Goal: Task Accomplishment & Management: Use online tool/utility

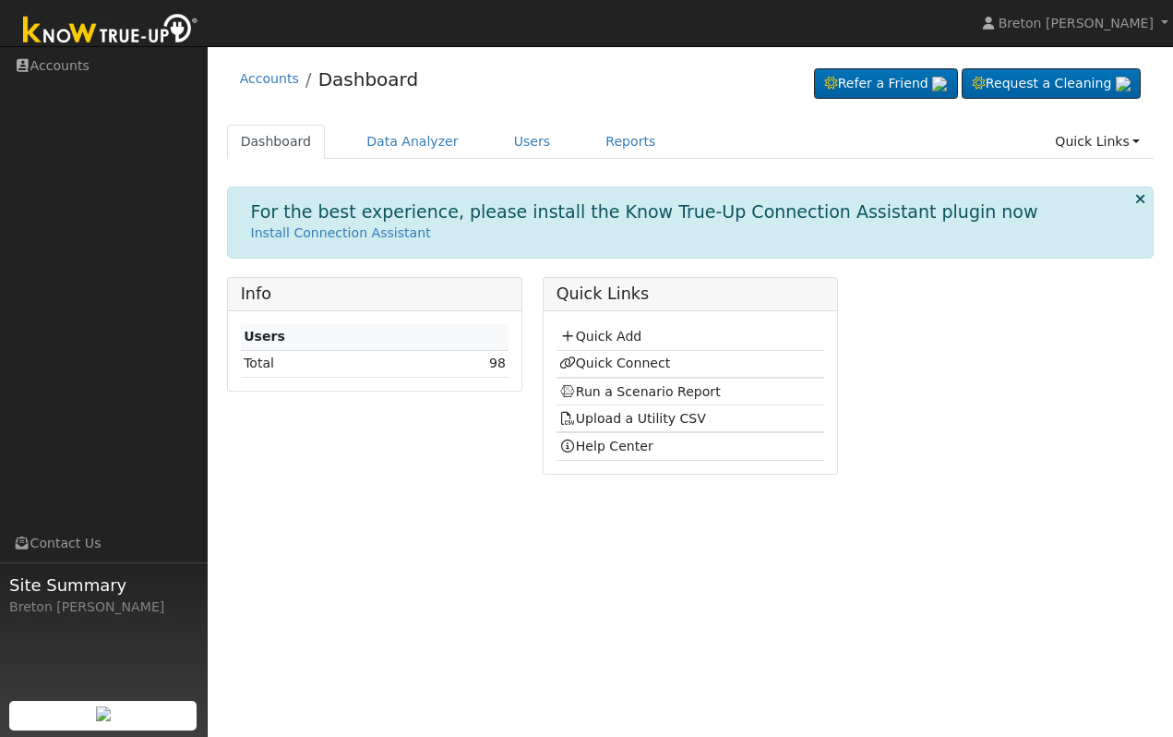
click at [620, 237] on p "Install Connection Assistant" at bounding box center [691, 232] width 880 height 19
click at [604, 337] on link "Quick Add" at bounding box center [600, 336] width 82 height 15
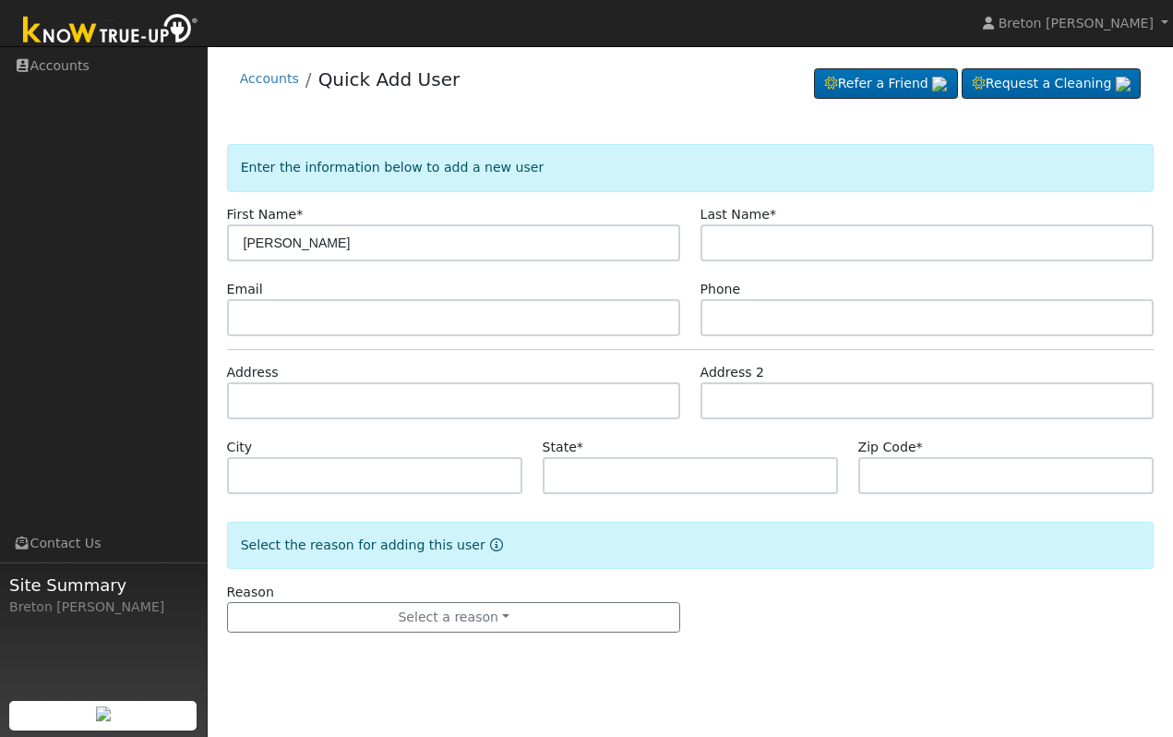
type input "[PERSON_NAME]"
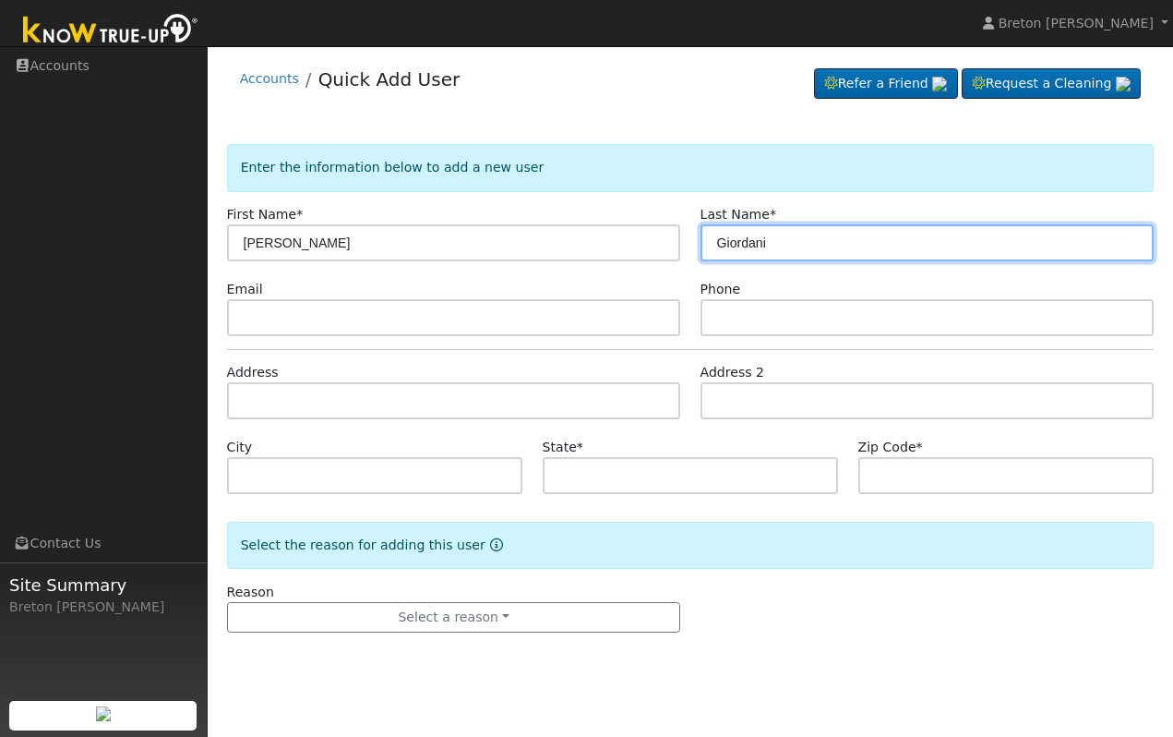
type input "Giordani"
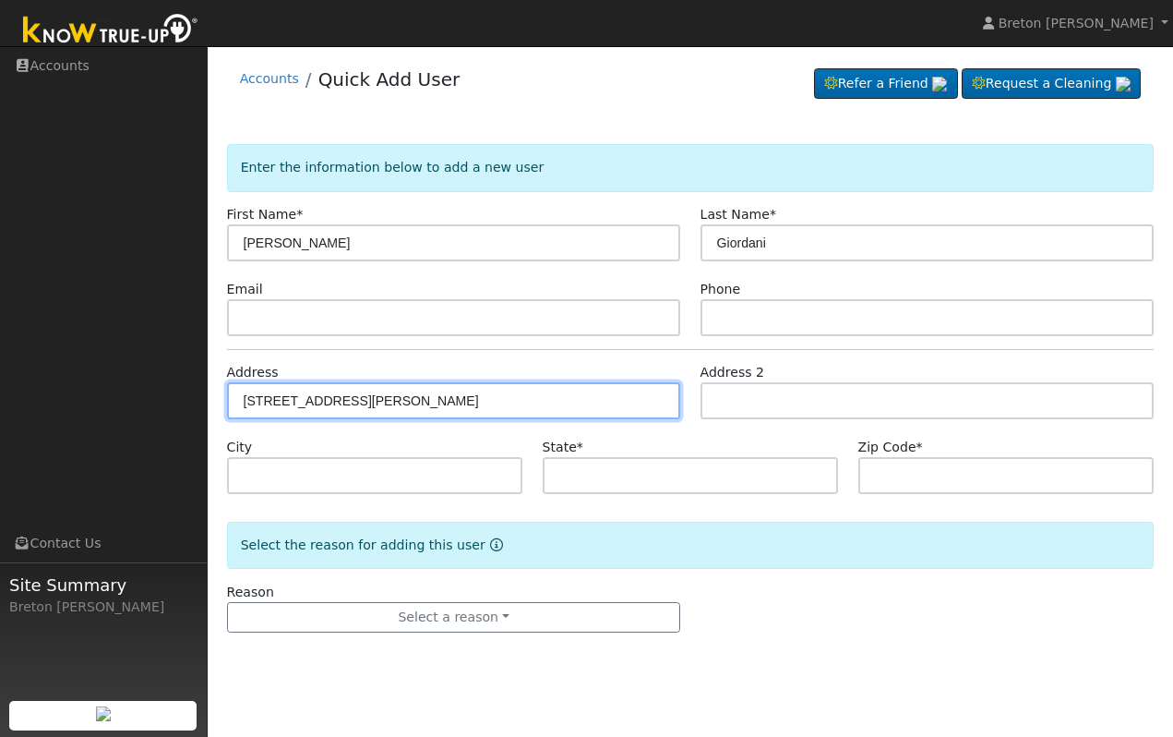
type input "[STREET_ADDRESS][PERSON_NAME]"
type input "[GEOGRAPHIC_DATA]"
type input "CA"
type input "93720"
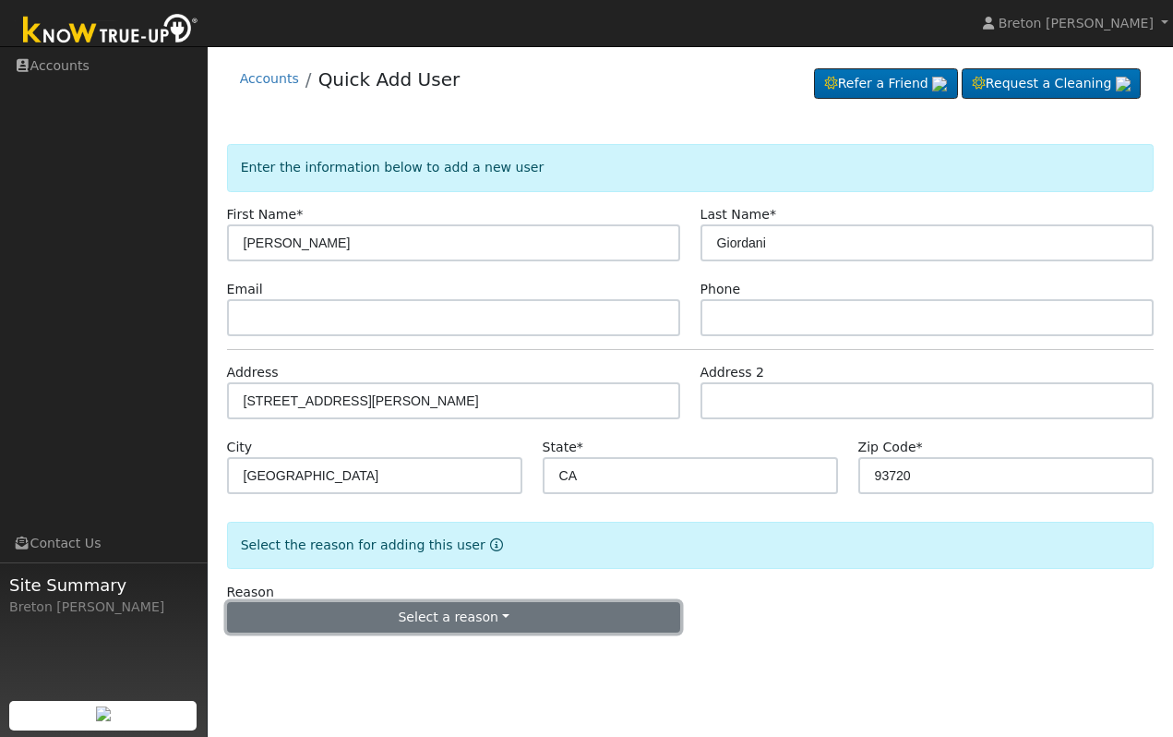
click at [580, 614] on button "Select a reason" at bounding box center [454, 617] width 454 height 31
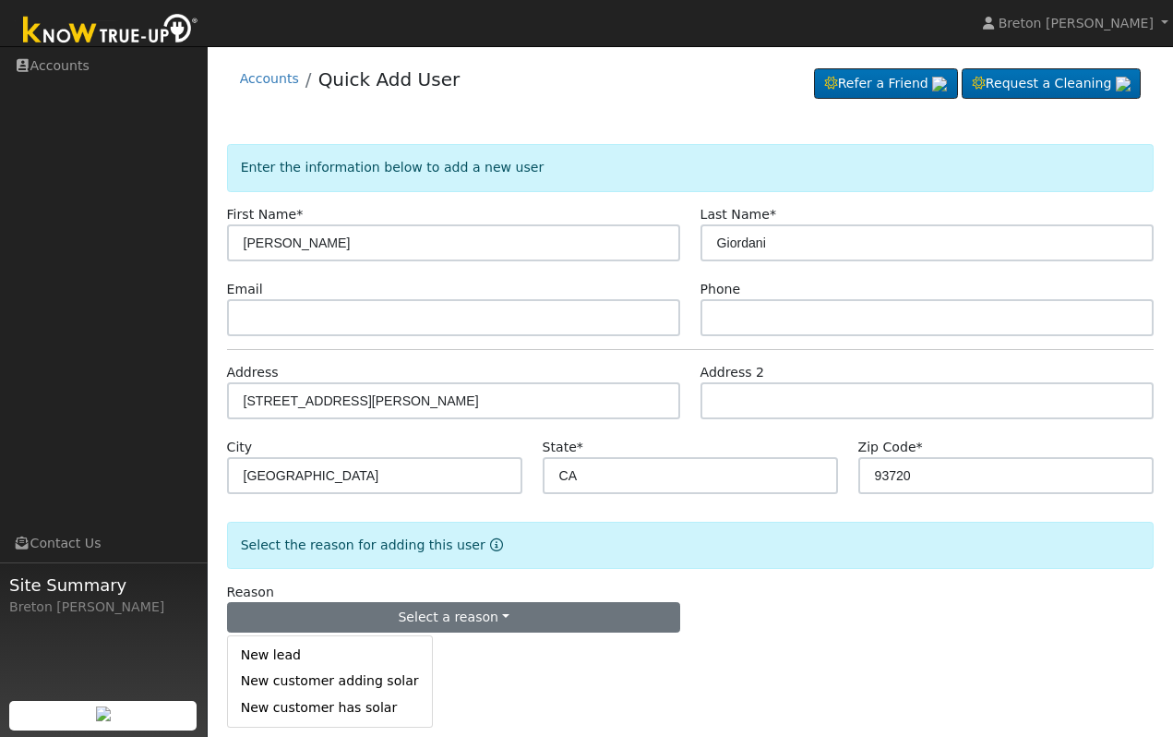
click at [317, 647] on link "New lead" at bounding box center [330, 655] width 204 height 26
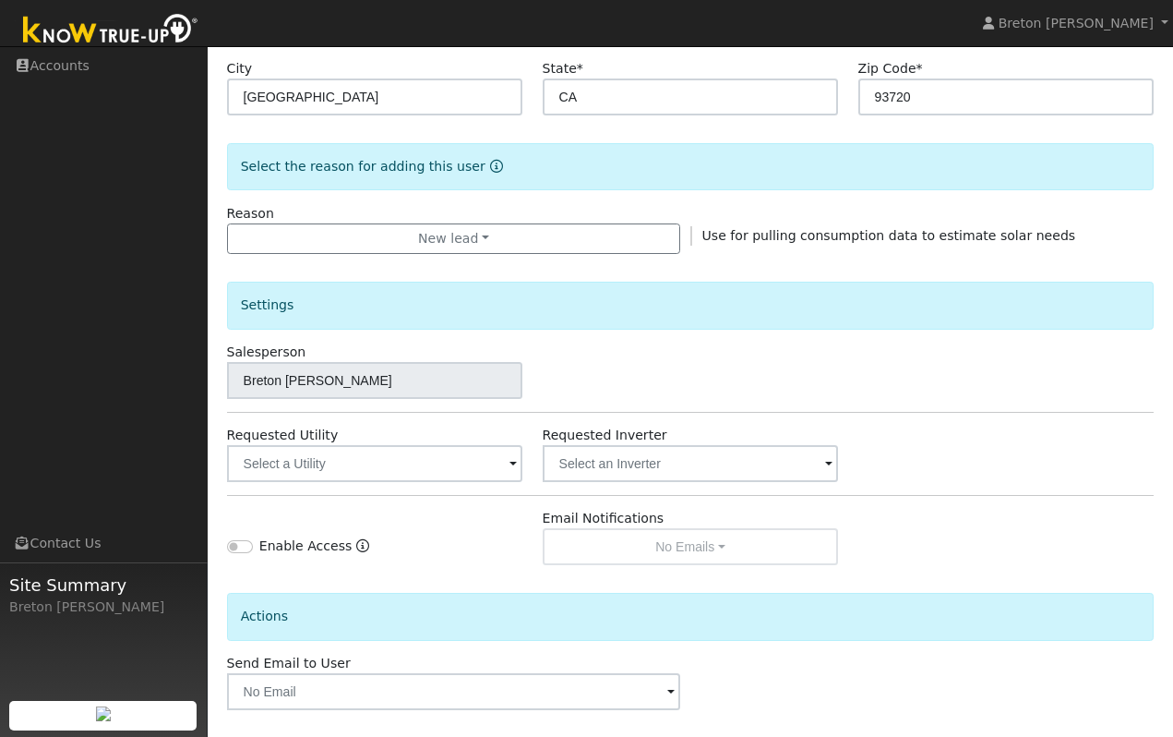
scroll to position [387, 0]
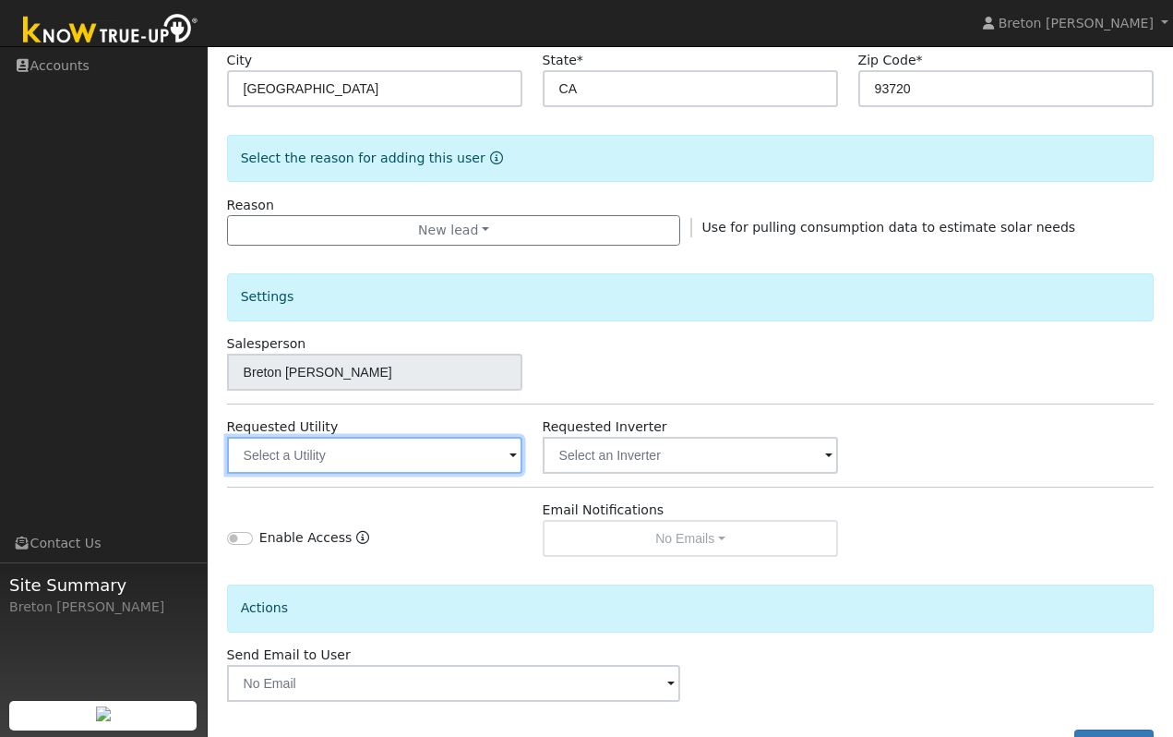
click at [379, 461] on input "text" at bounding box center [375, 455] width 296 height 37
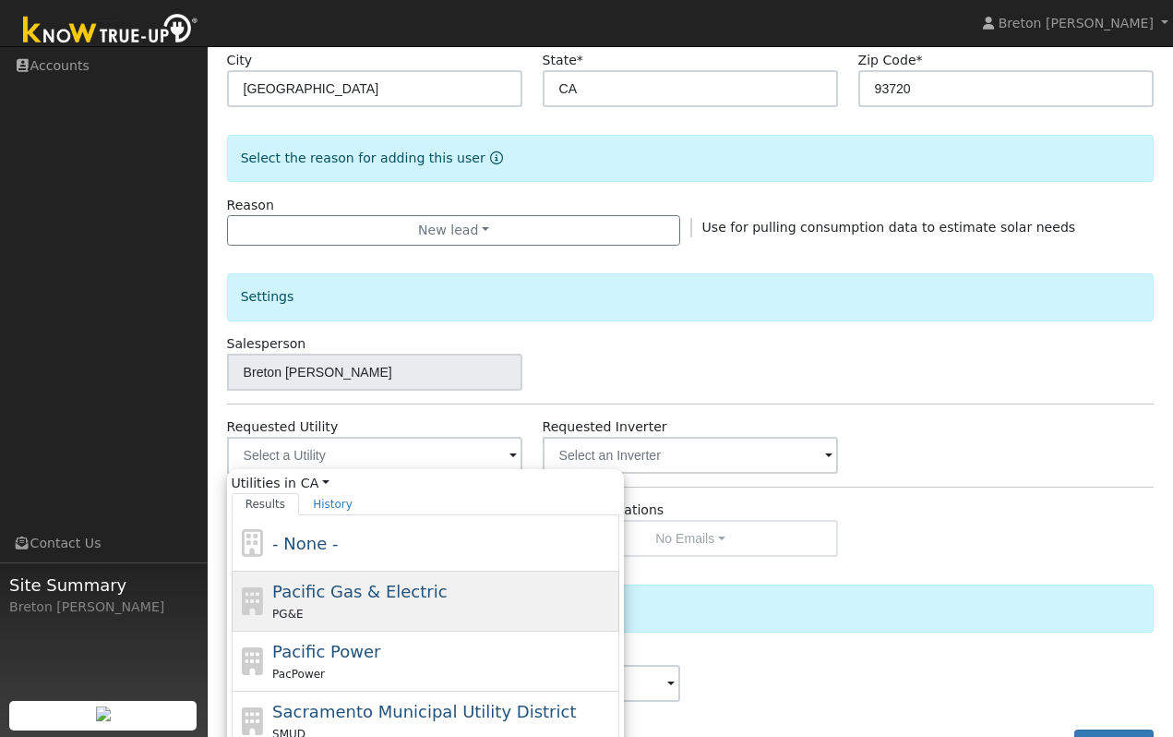
click at [306, 605] on div "PG&E" at bounding box center [443, 613] width 342 height 19
type input "Pacific Gas & Electric"
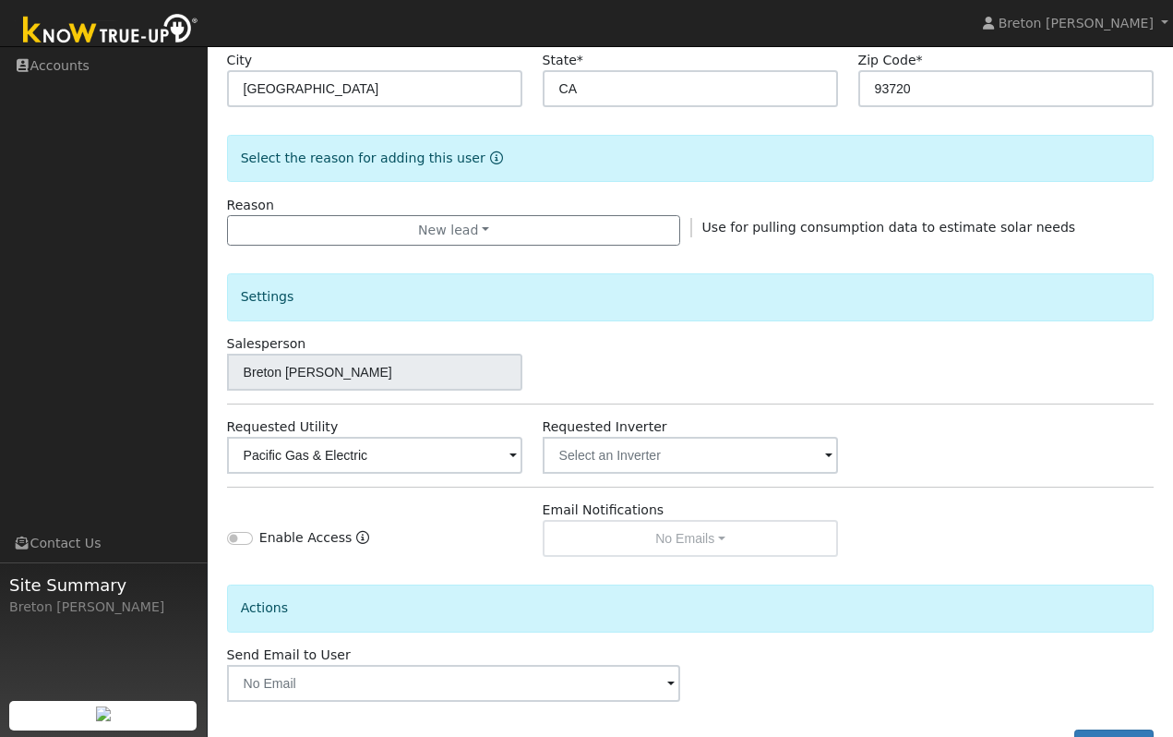
scroll to position [456, 0]
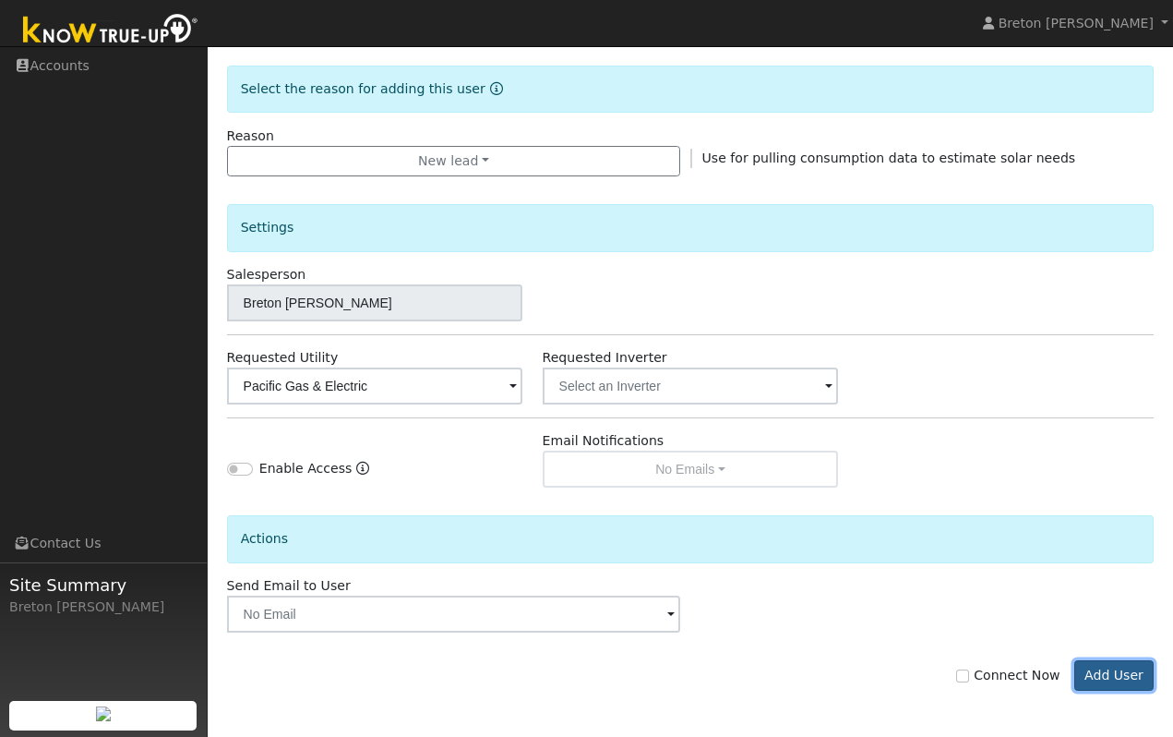
click at [1121, 676] on button "Add User" at bounding box center [1115, 675] width 80 height 31
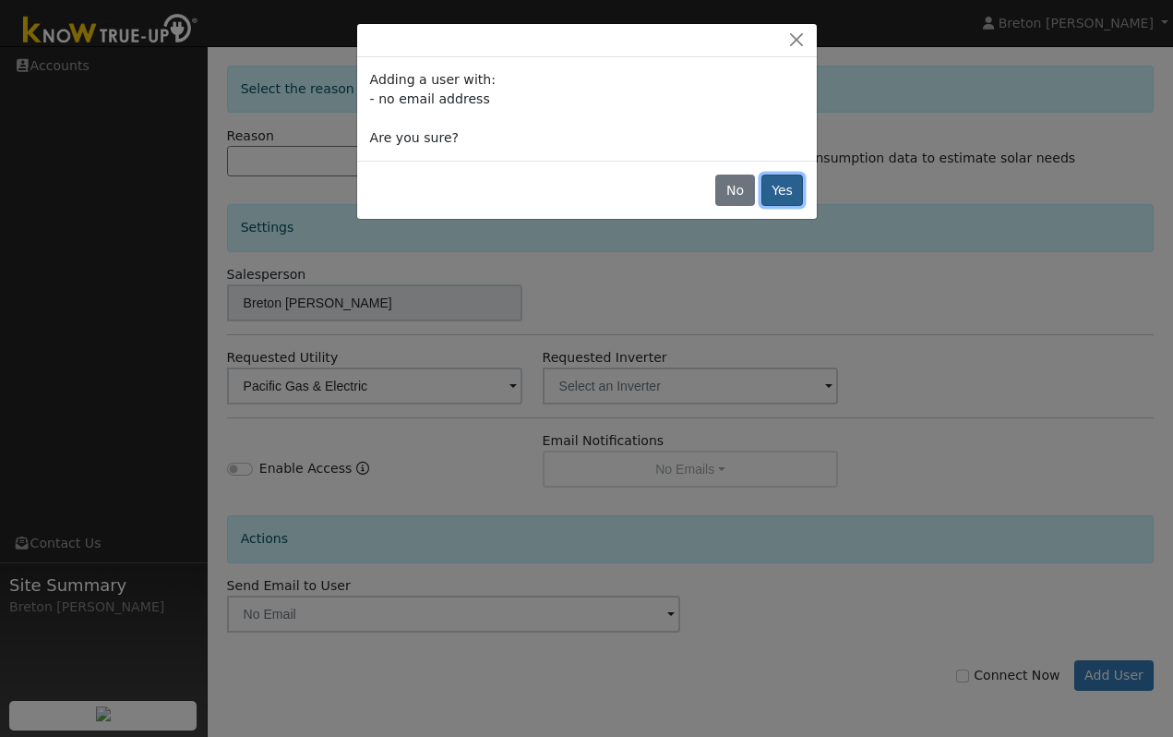
click at [784, 185] on button "Yes" at bounding box center [783, 189] width 42 height 31
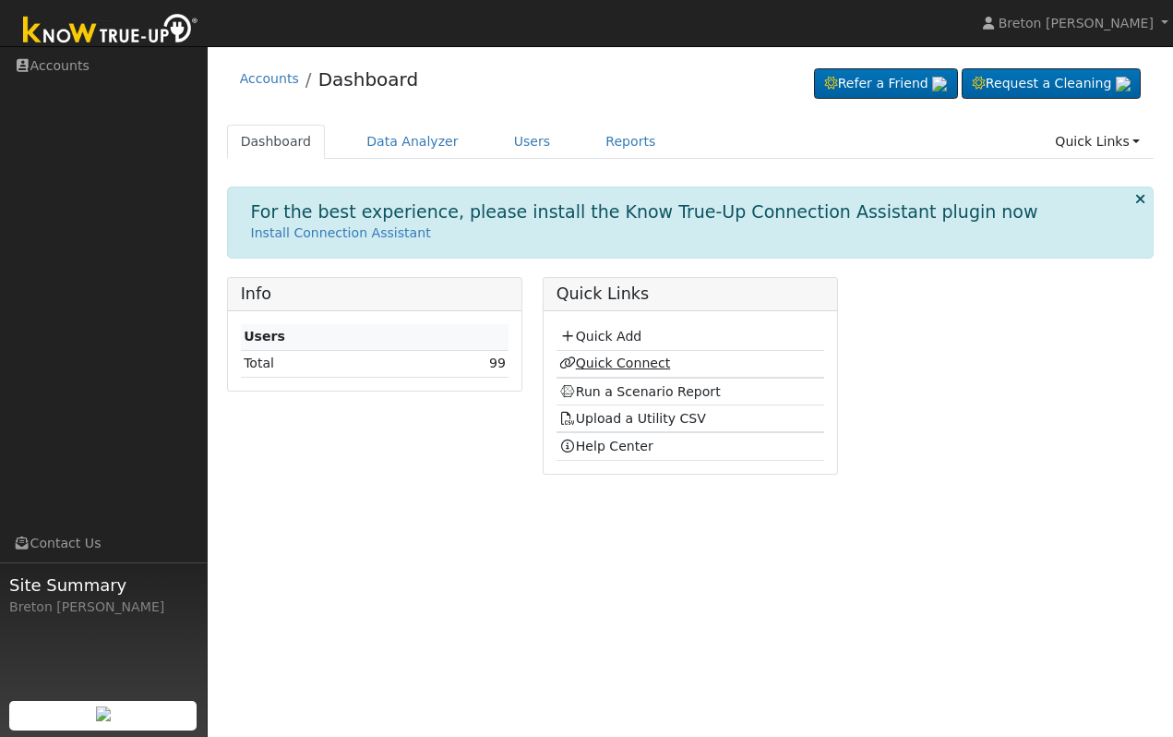
click at [622, 366] on link "Quick Connect" at bounding box center [614, 362] width 111 height 15
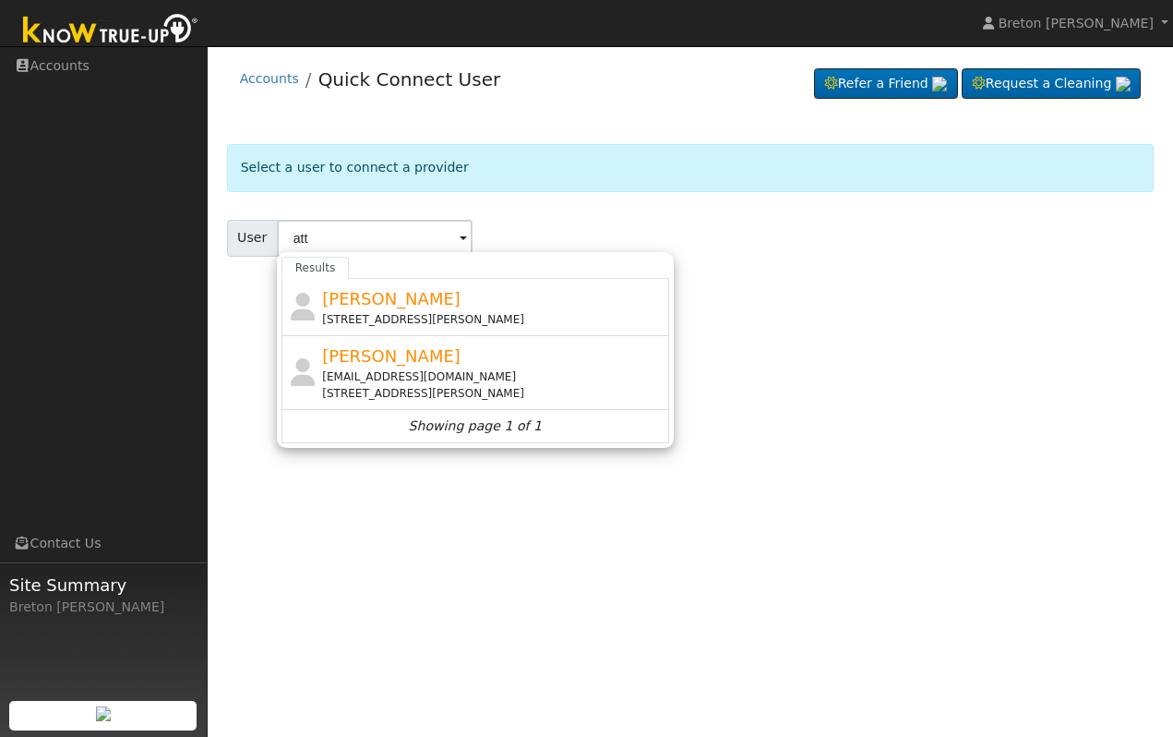
click at [373, 309] on div "Attilio Giordani 9887 North Paula Avenue, Fresno, CA 93720" at bounding box center [493, 307] width 342 height 42
type input "[PERSON_NAME]"
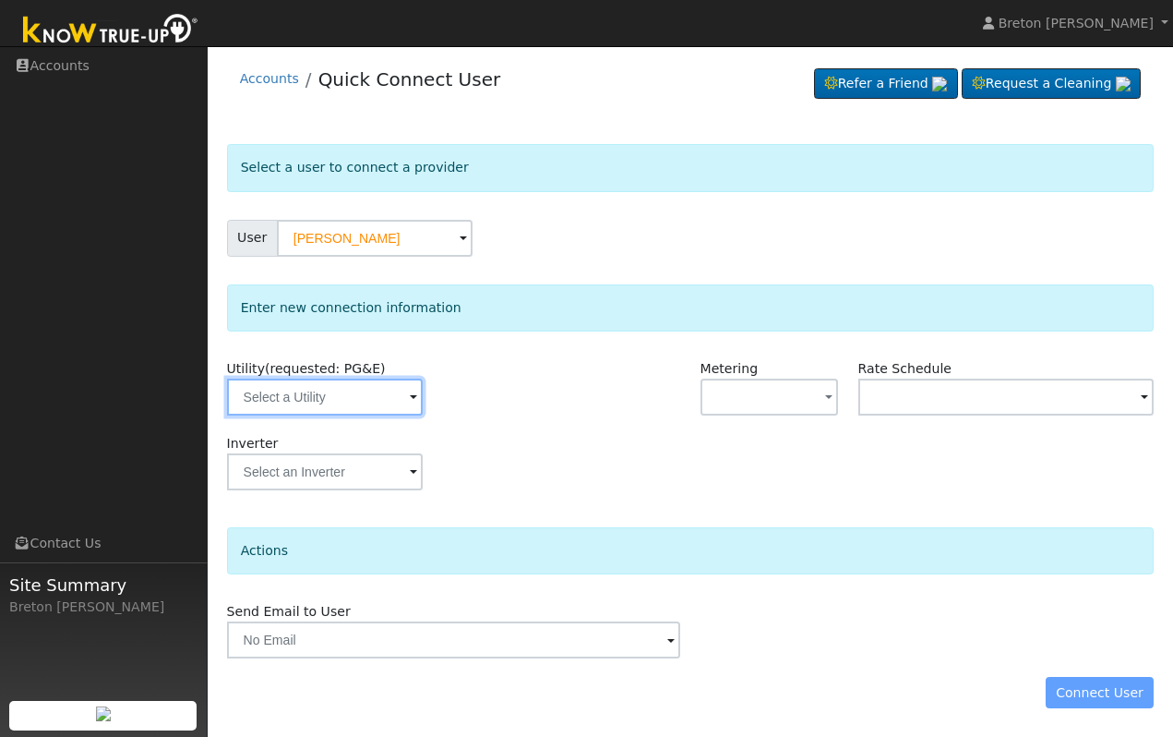
click at [358, 399] on input "text" at bounding box center [325, 396] width 196 height 37
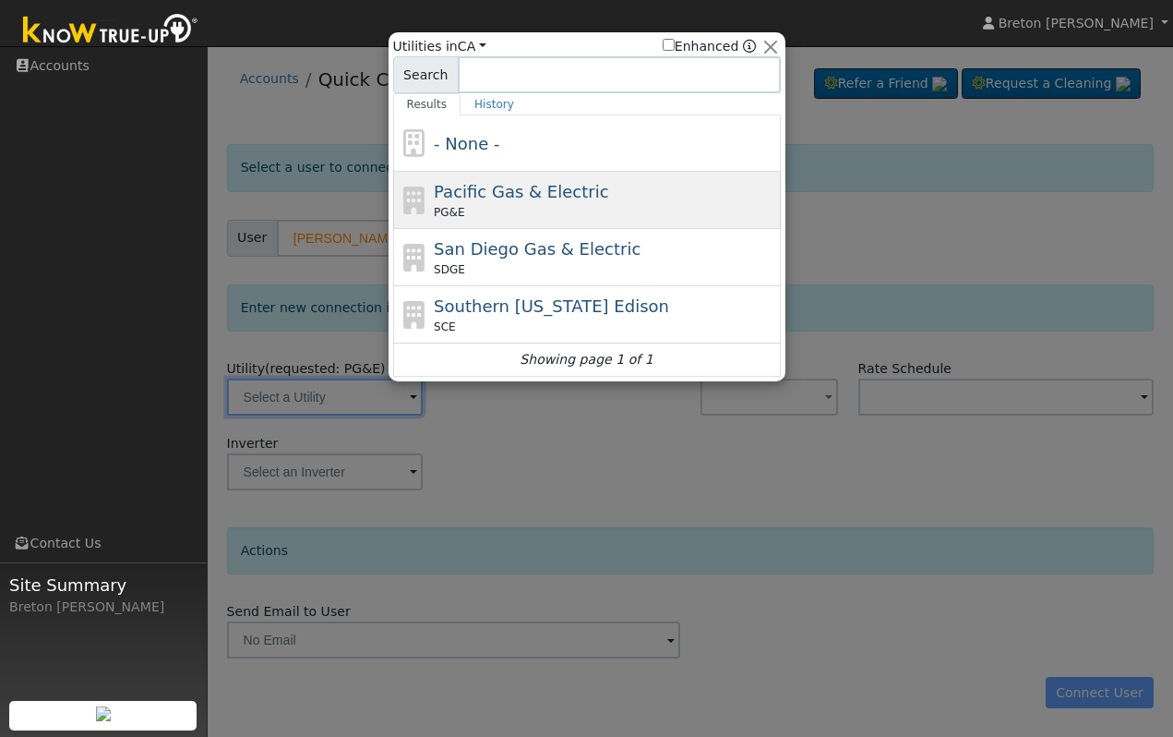
click at [487, 205] on div "PG&E" at bounding box center [605, 212] width 342 height 17
type input "PG&E"
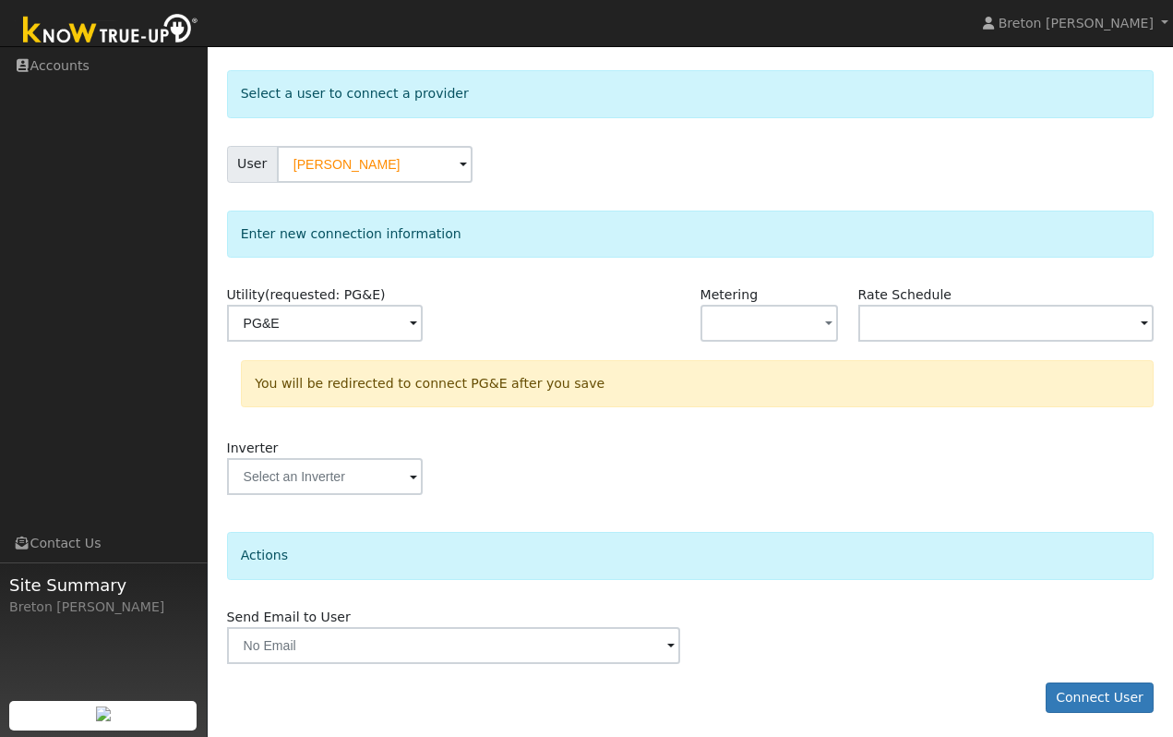
scroll to position [78, 0]
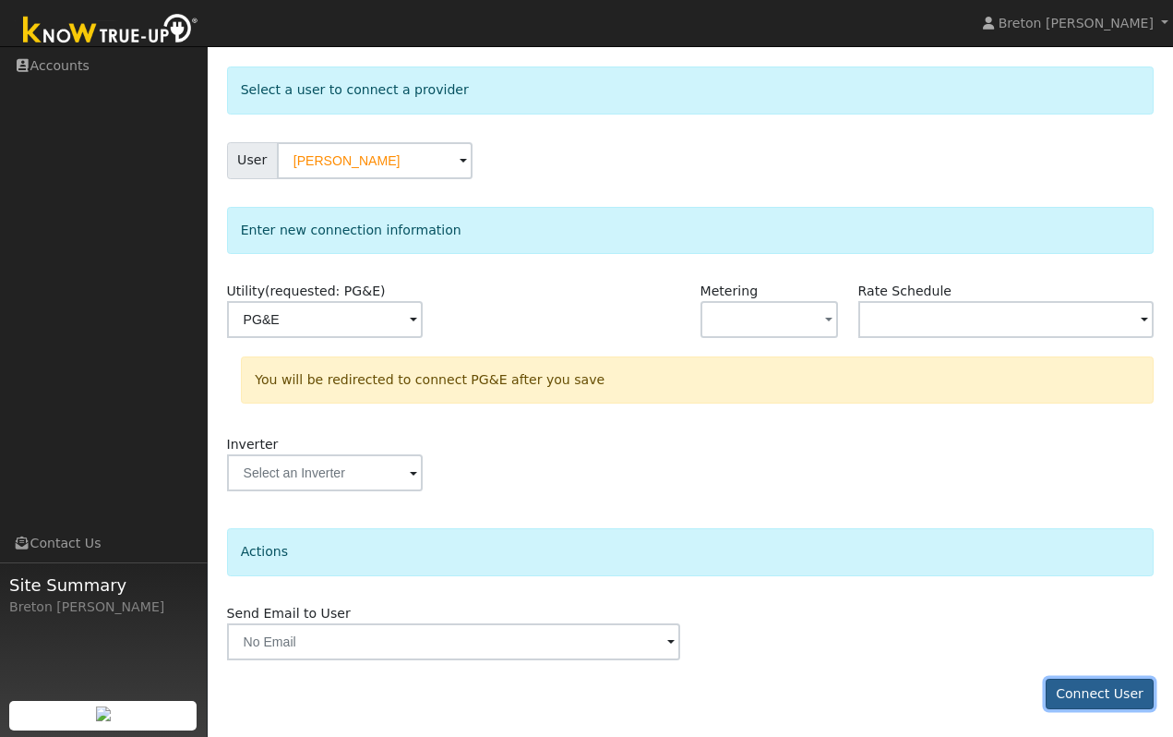
click at [1113, 692] on button "Connect User" at bounding box center [1100, 693] width 109 height 31
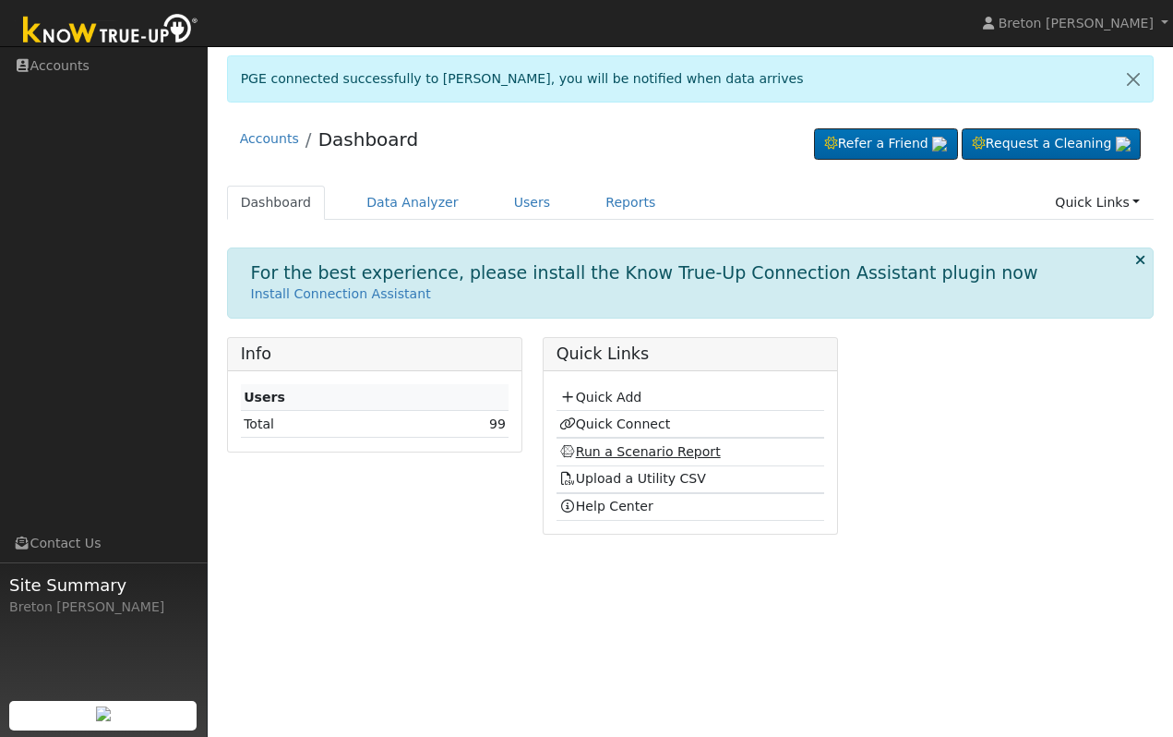
click at [652, 451] on link "Run a Scenario Report" at bounding box center [640, 451] width 162 height 15
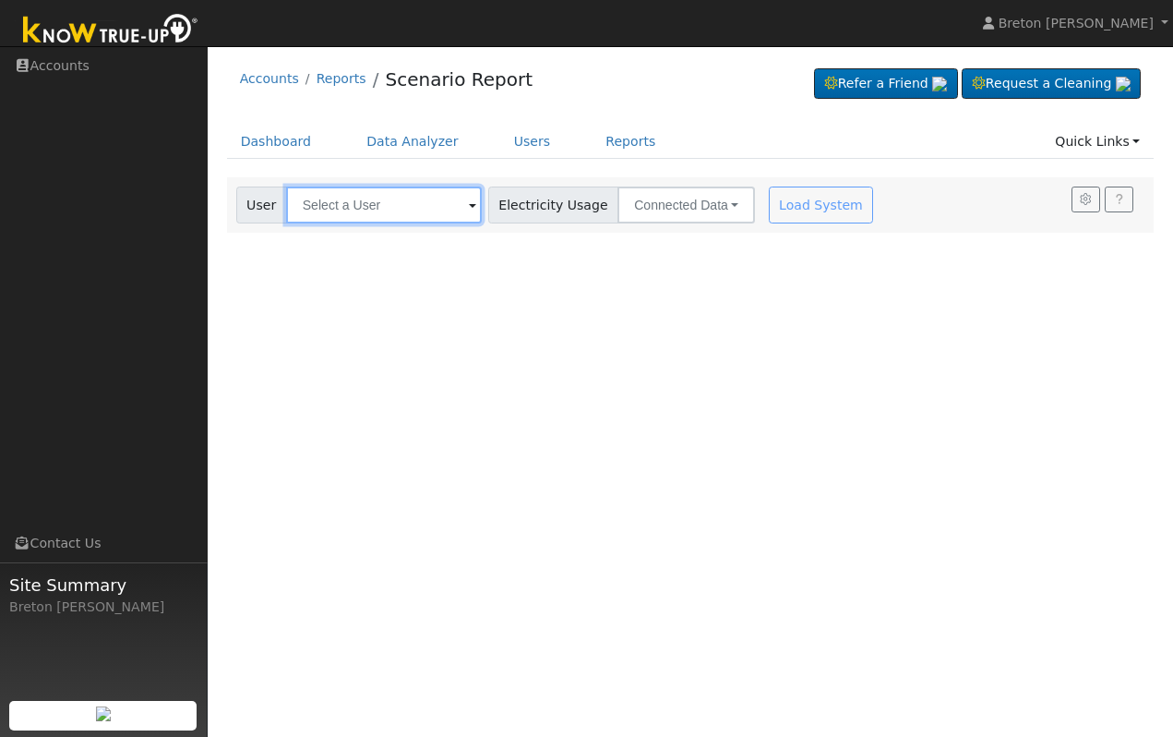
click at [384, 198] on input "text" at bounding box center [384, 204] width 196 height 37
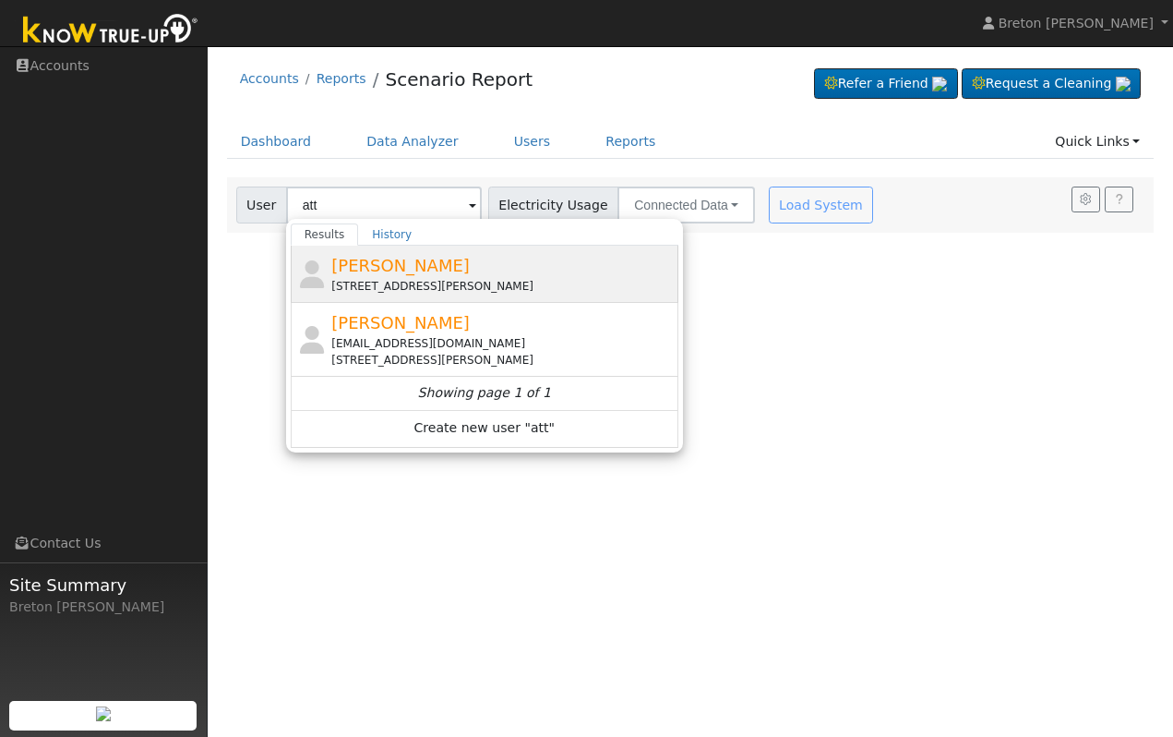
click at [385, 283] on div "[STREET_ADDRESS][PERSON_NAME]" at bounding box center [502, 286] width 342 height 17
type input "[PERSON_NAME]"
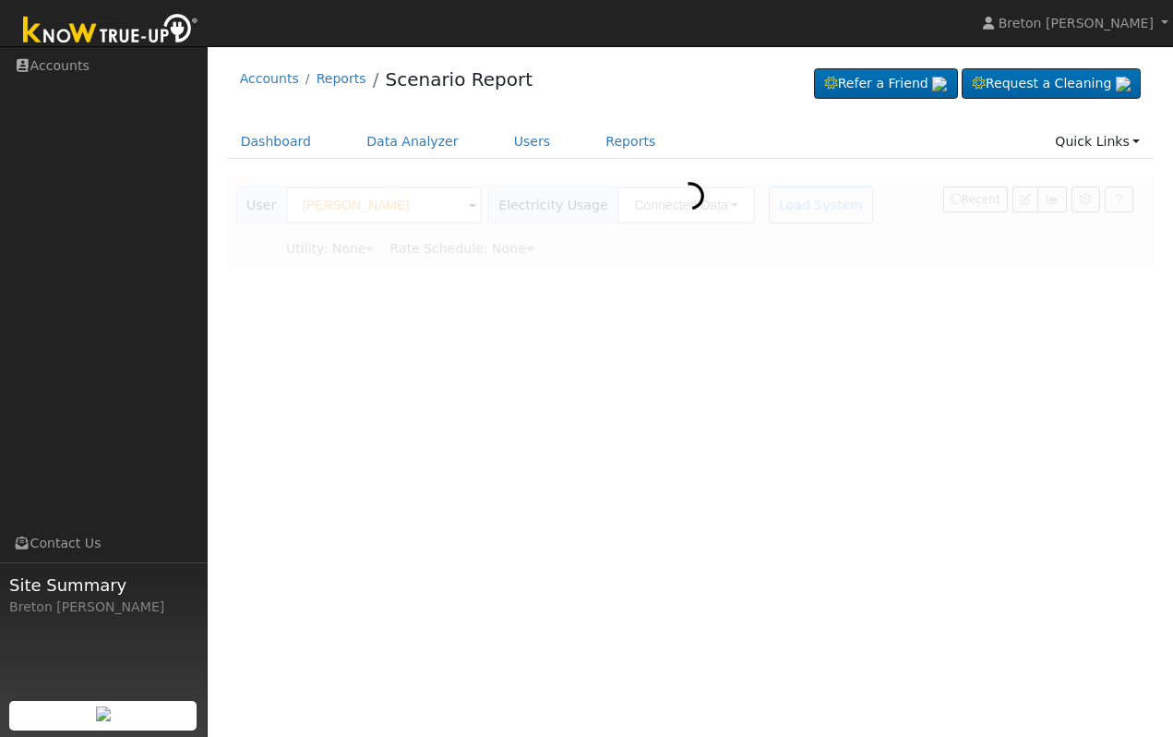
type input "Pacific Gas & Electric"
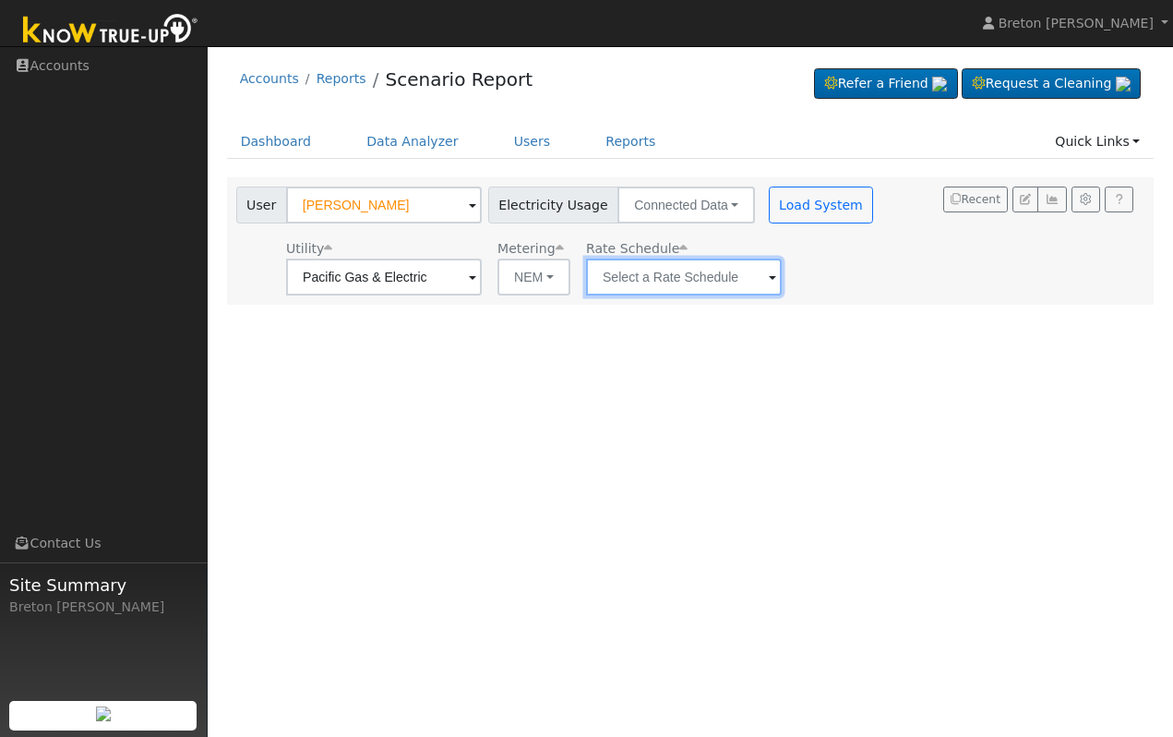
click at [482, 283] on input "text" at bounding box center [384, 276] width 196 height 37
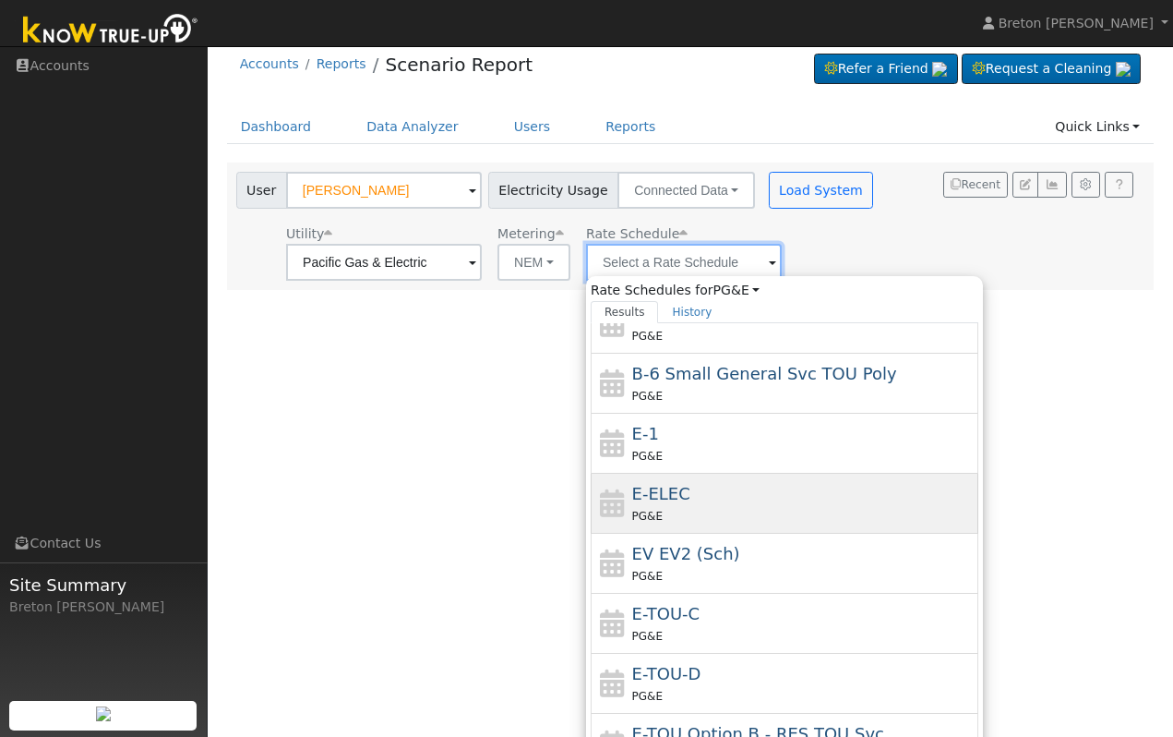
scroll to position [18, 0]
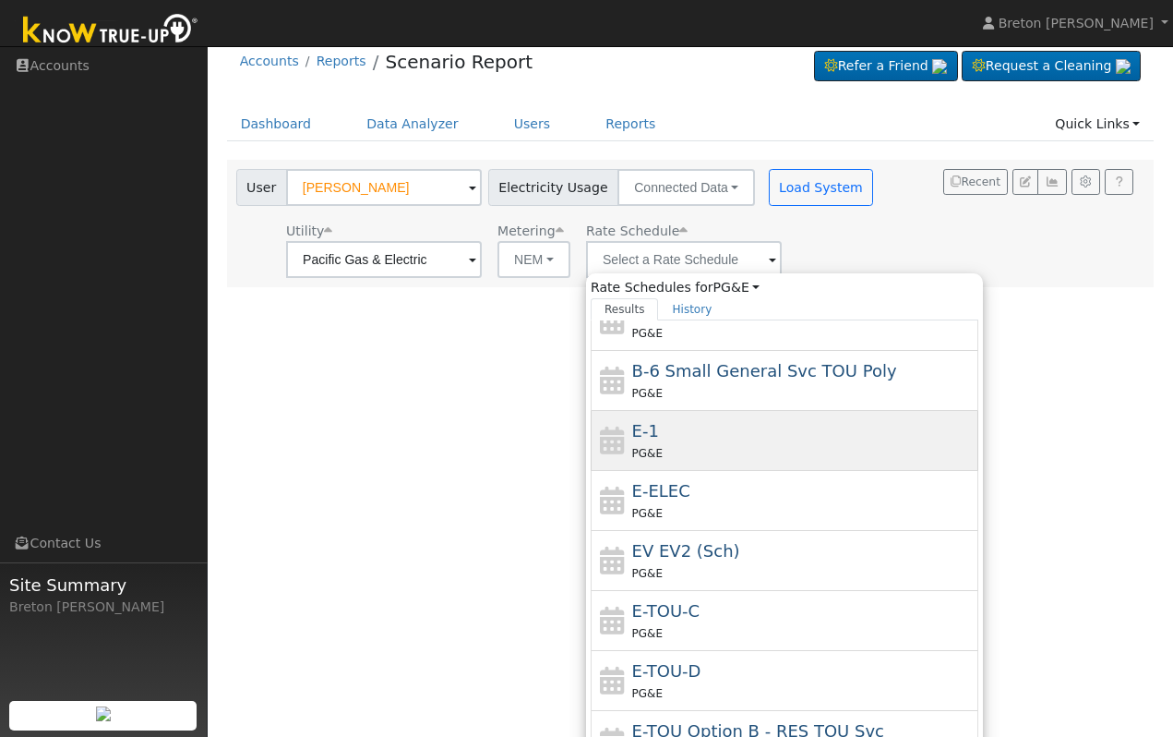
click at [670, 443] on div "PG&E" at bounding box center [803, 452] width 342 height 19
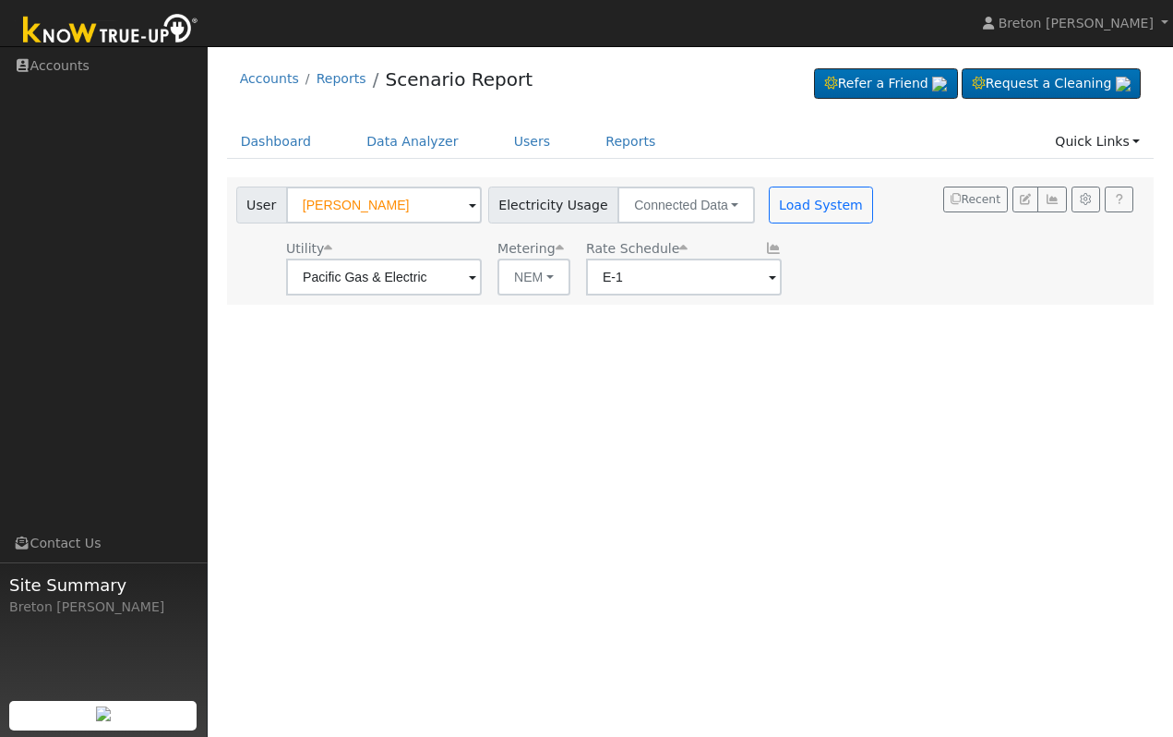
scroll to position [0, 0]
click at [779, 210] on button "Load System" at bounding box center [821, 204] width 105 height 37
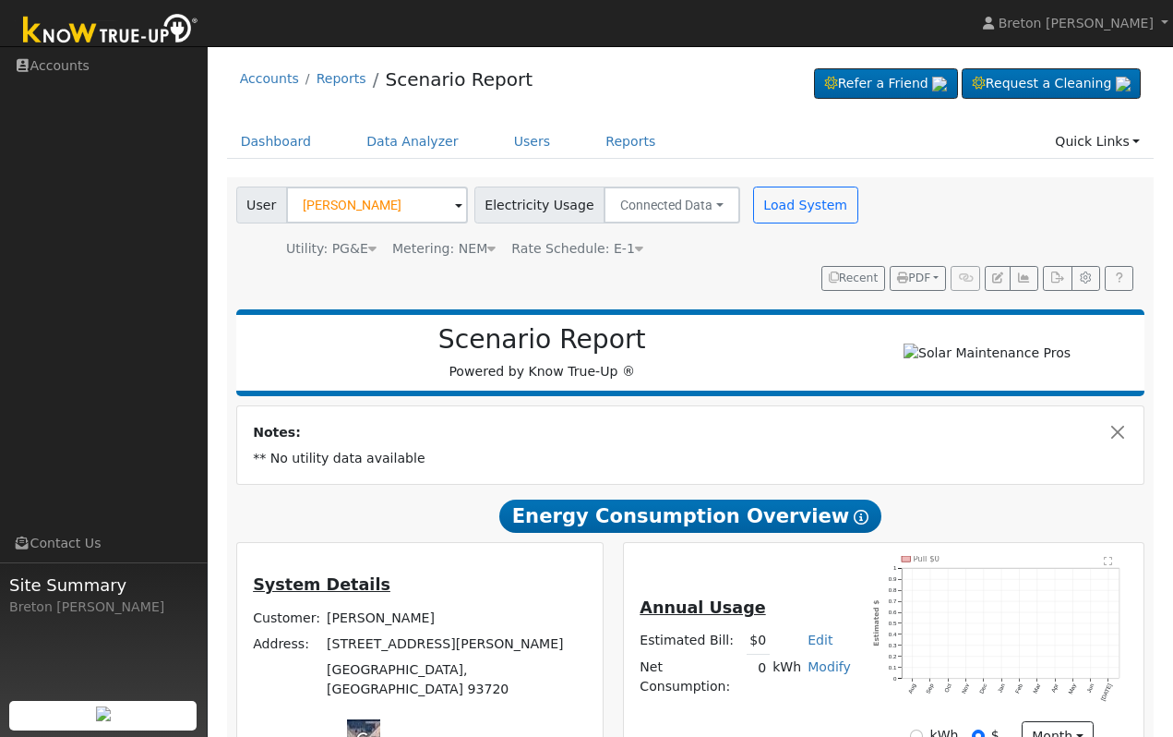
click at [595, 248] on span "Rate Schedule: E-1" at bounding box center [577, 248] width 132 height 15
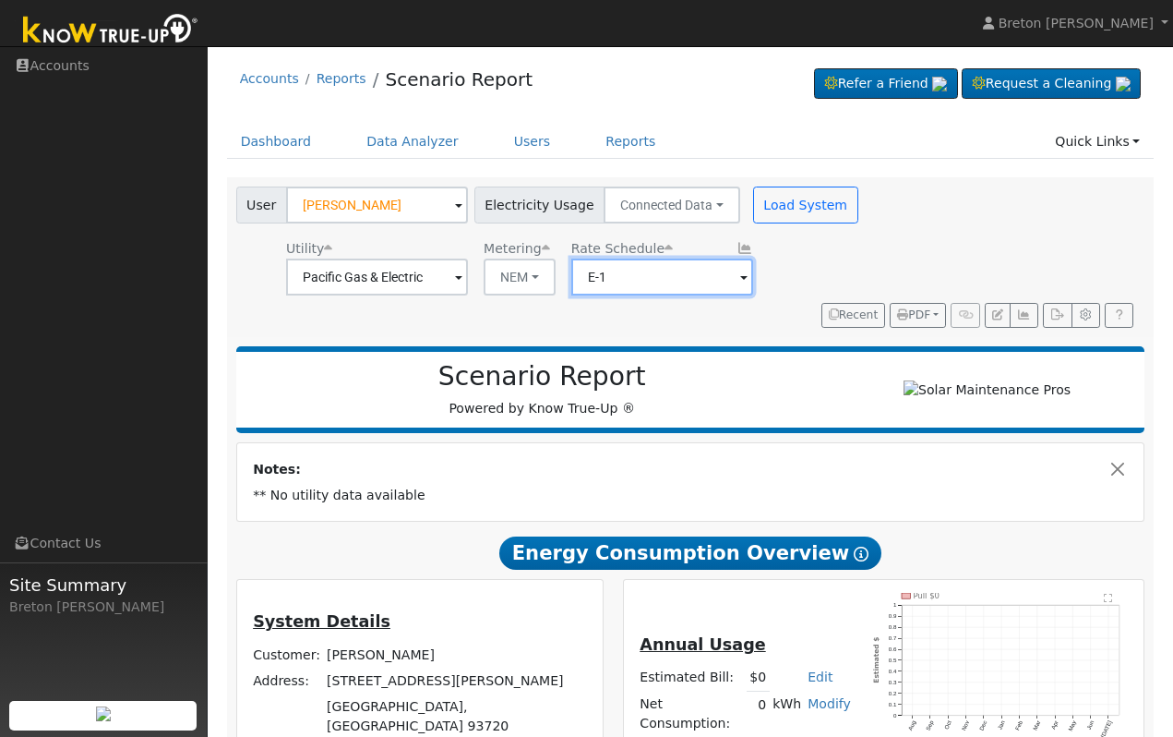
click at [468, 283] on input "E-1" at bounding box center [377, 276] width 182 height 37
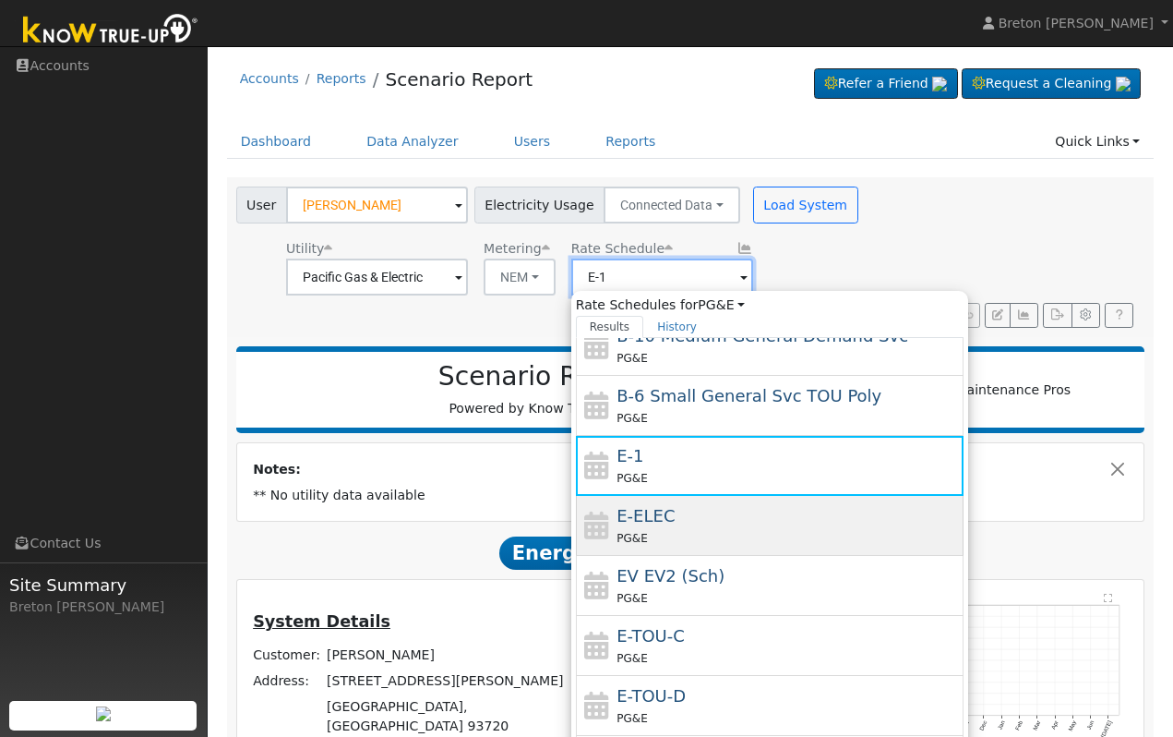
scroll to position [202, 0]
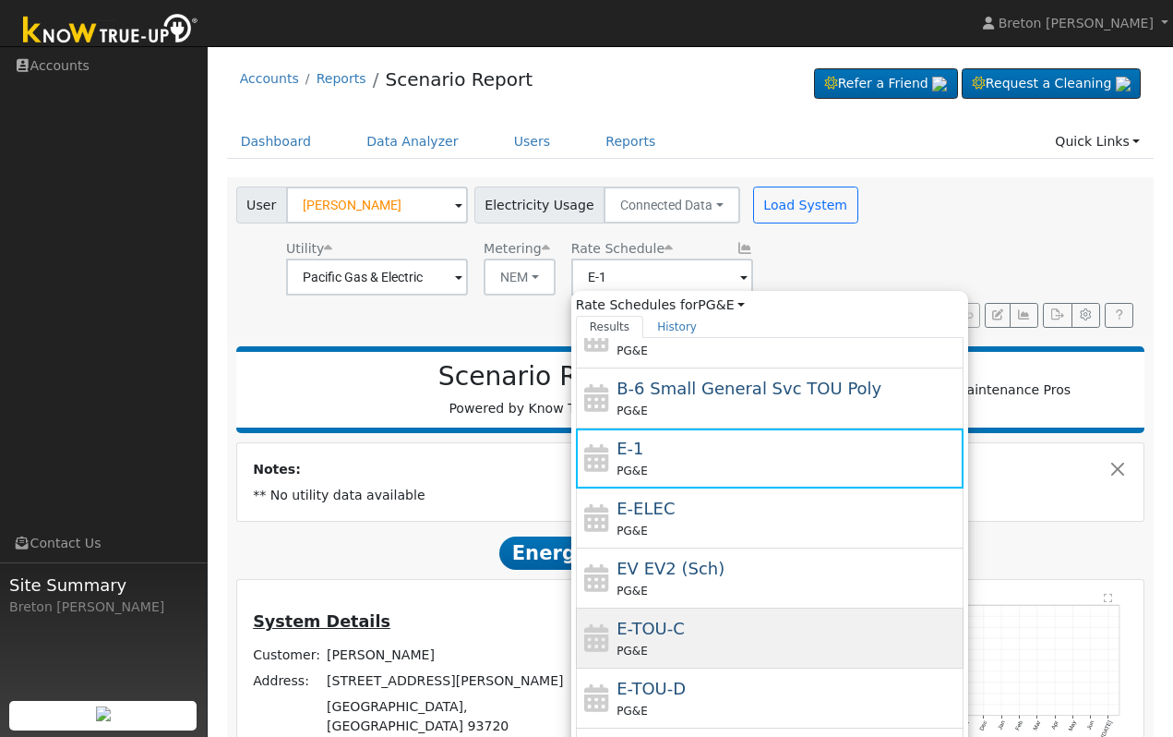
click at [700, 637] on div "E-TOU-C PG&E" at bounding box center [788, 638] width 342 height 44
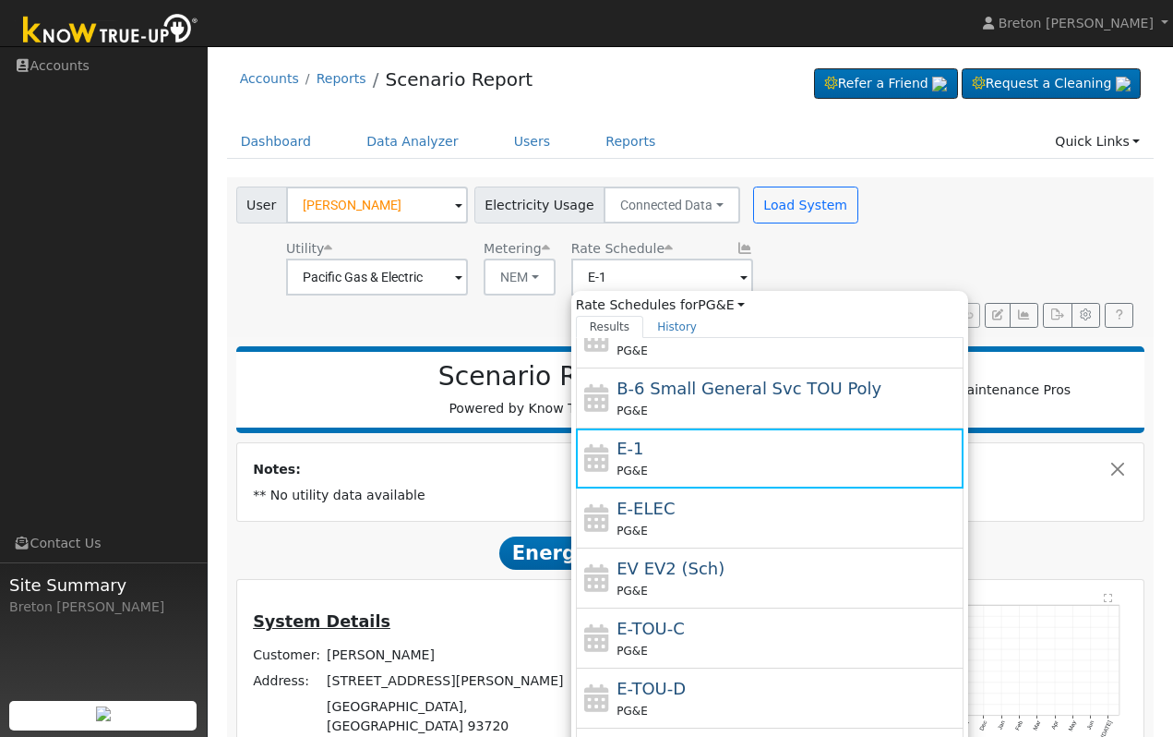
type input "E-TOU-C"
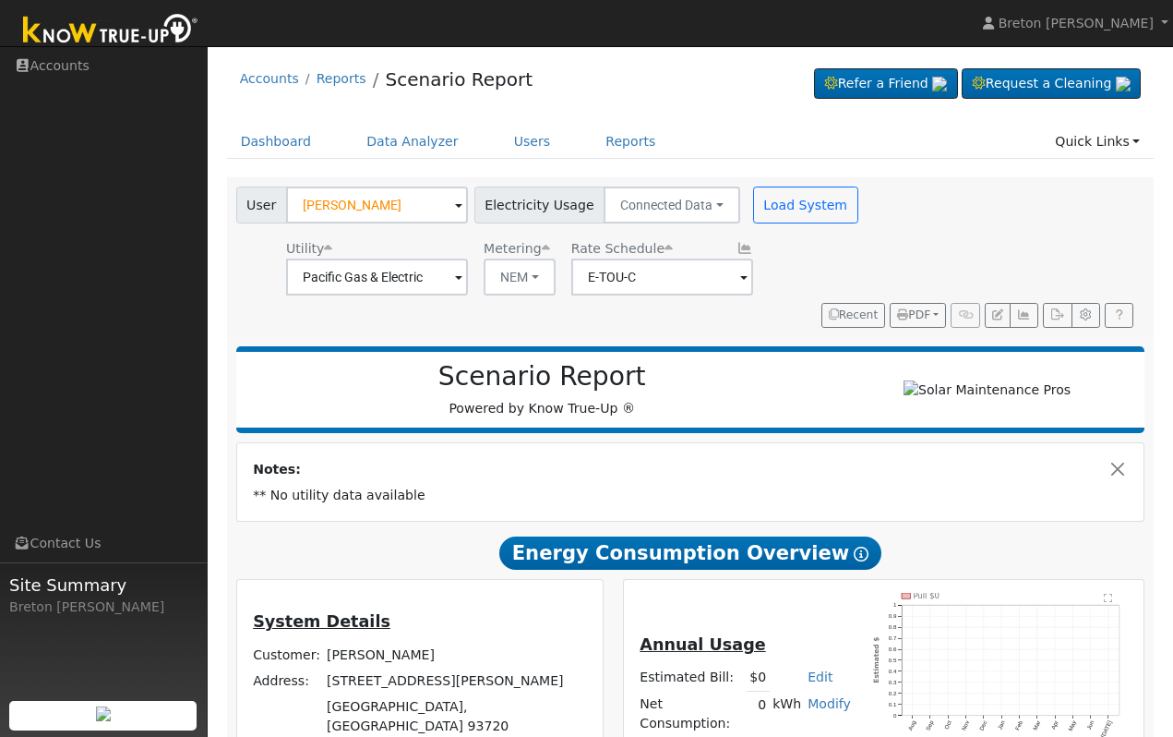
scroll to position [1, 0]
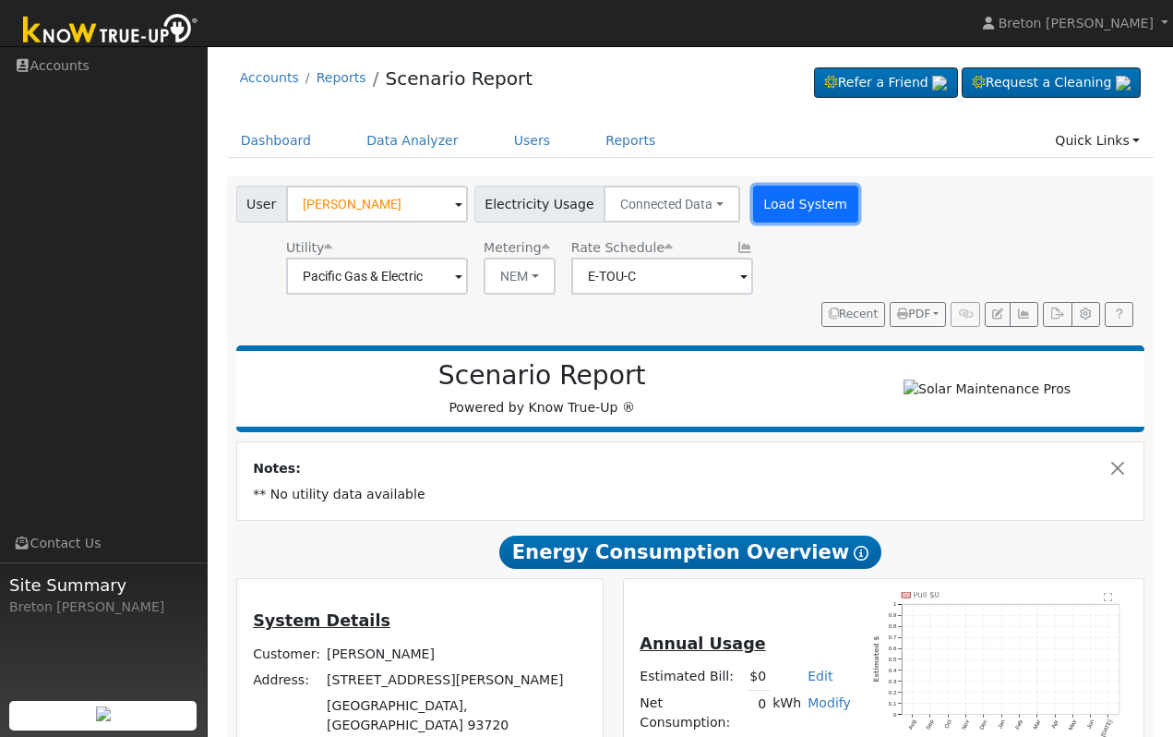
click at [767, 200] on button "Load System" at bounding box center [805, 204] width 105 height 37
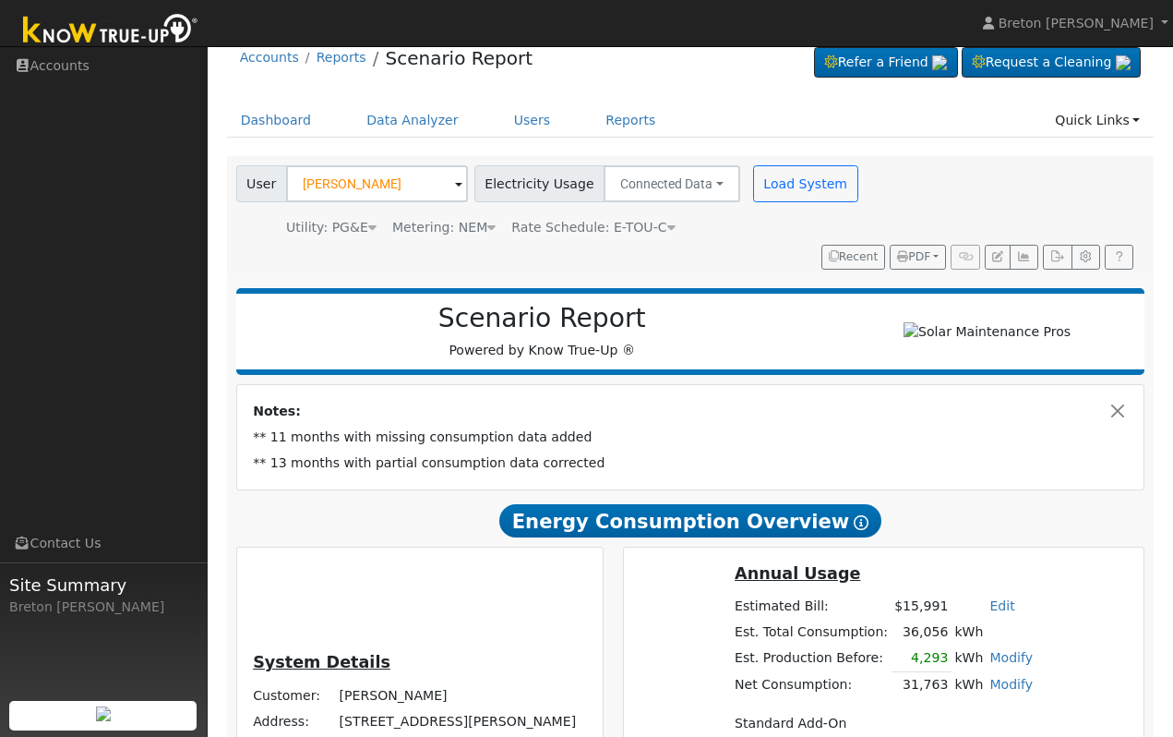
scroll to position [17, 0]
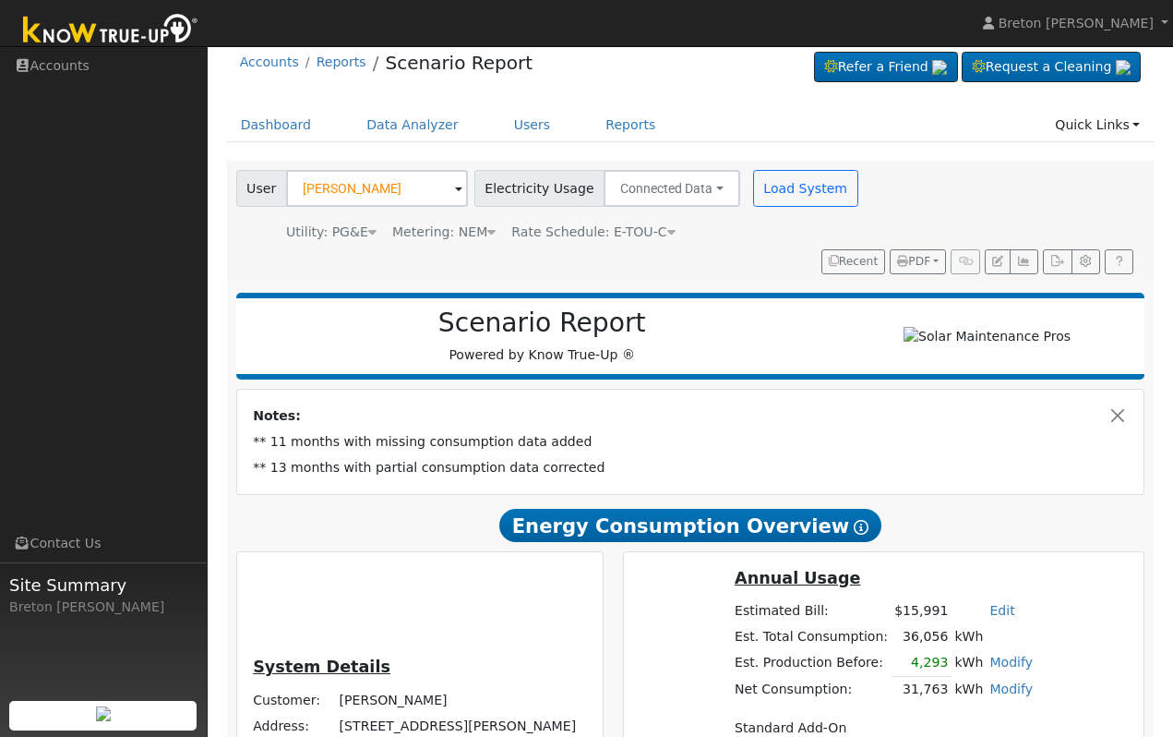
click at [962, 194] on div "User [PERSON_NAME] Account Default Account Default Account [STREET_ADDRESS][PER…" at bounding box center [687, 218] width 909 height 111
click at [1026, 265] on icon "button" at bounding box center [1024, 261] width 14 height 11
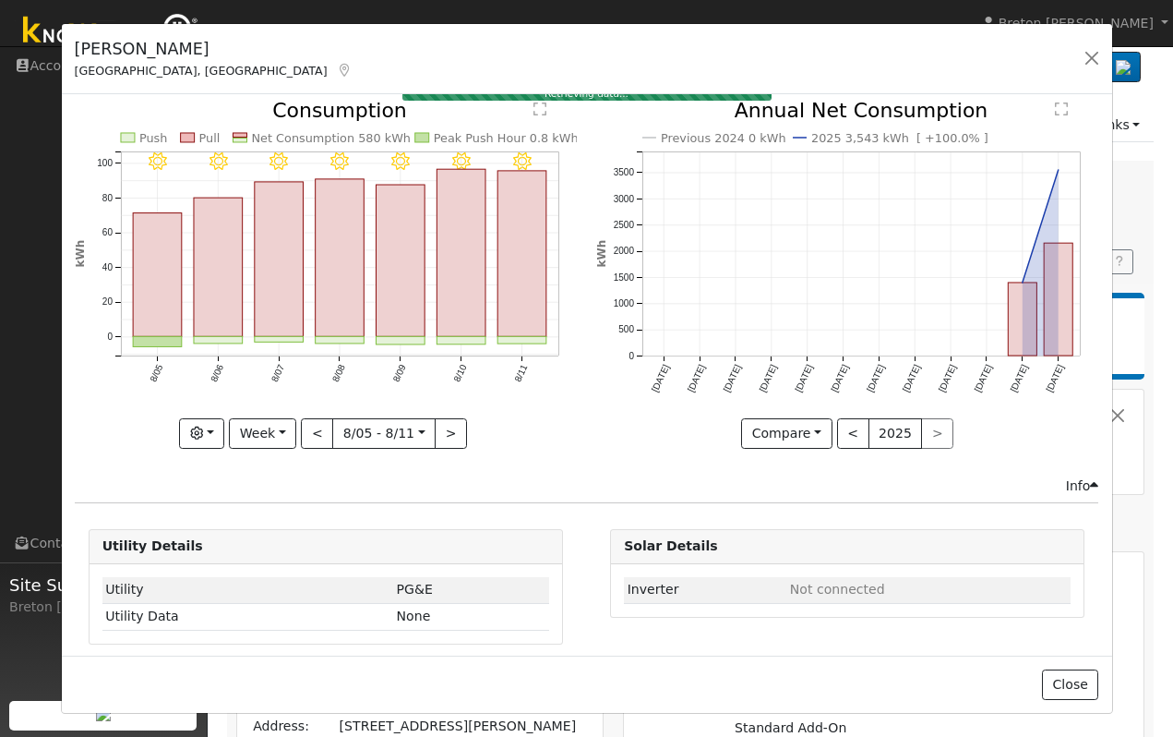
scroll to position [123, 0]
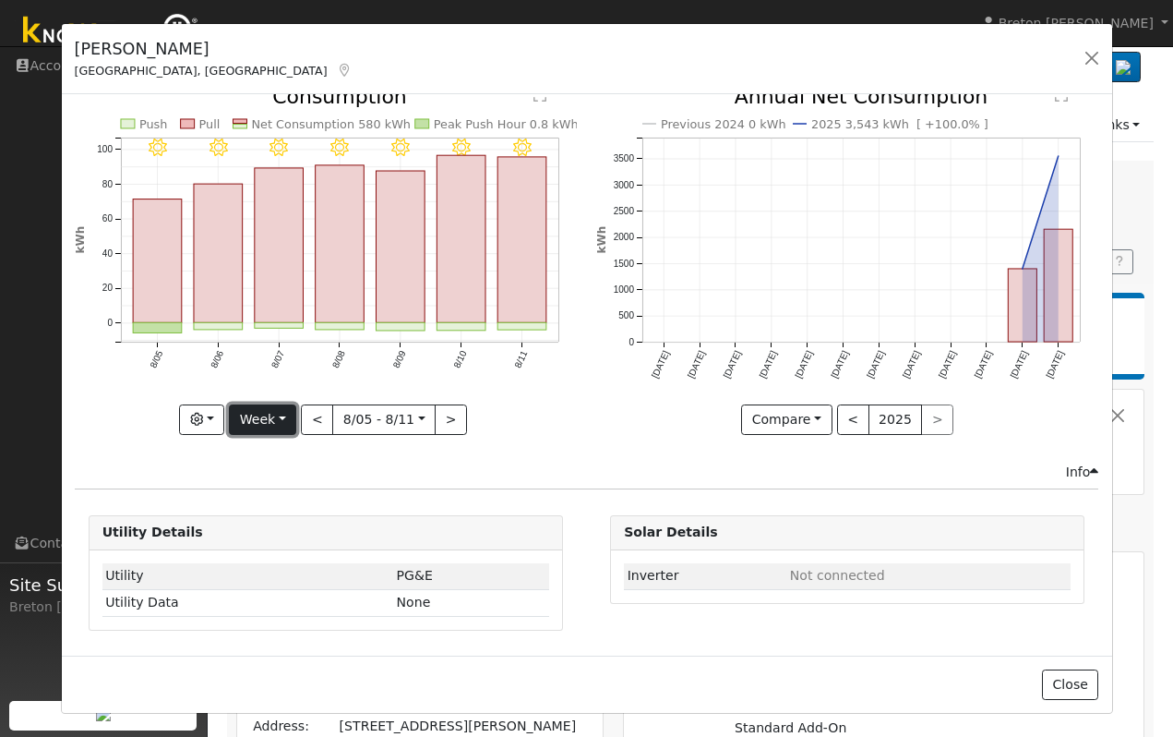
click at [274, 423] on button "Week" at bounding box center [262, 419] width 67 height 31
click at [1096, 61] on button "button" at bounding box center [1092, 58] width 26 height 26
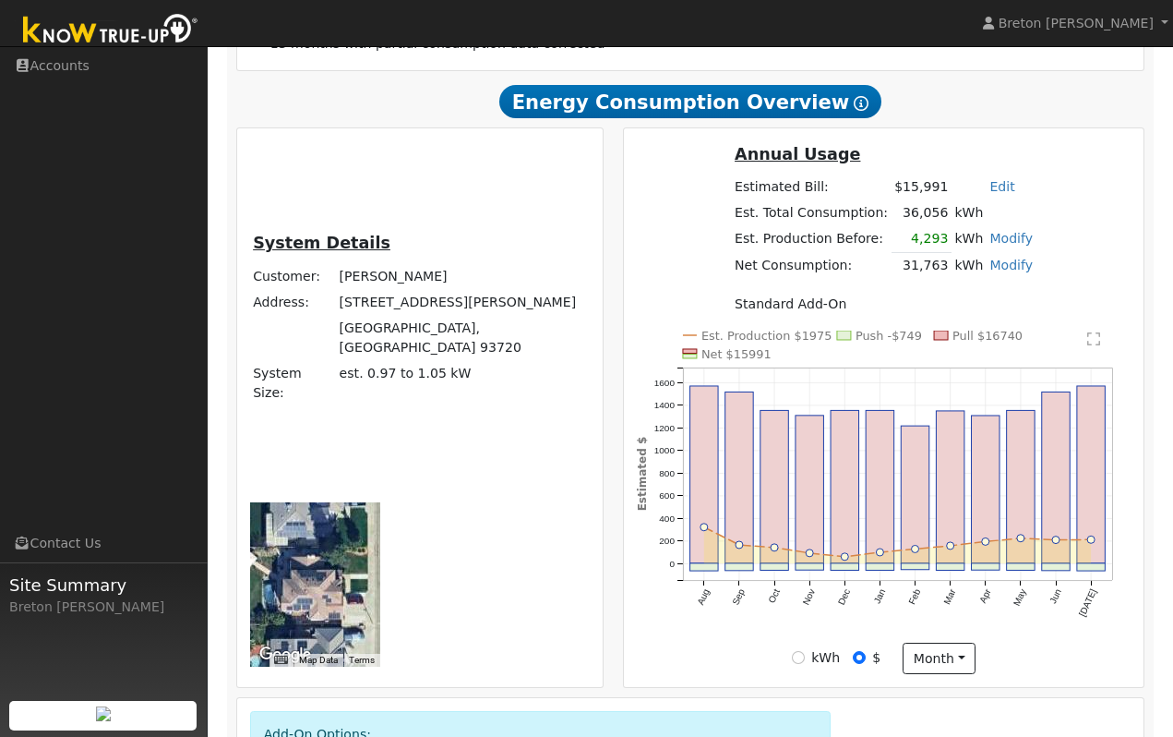
scroll to position [439, 0]
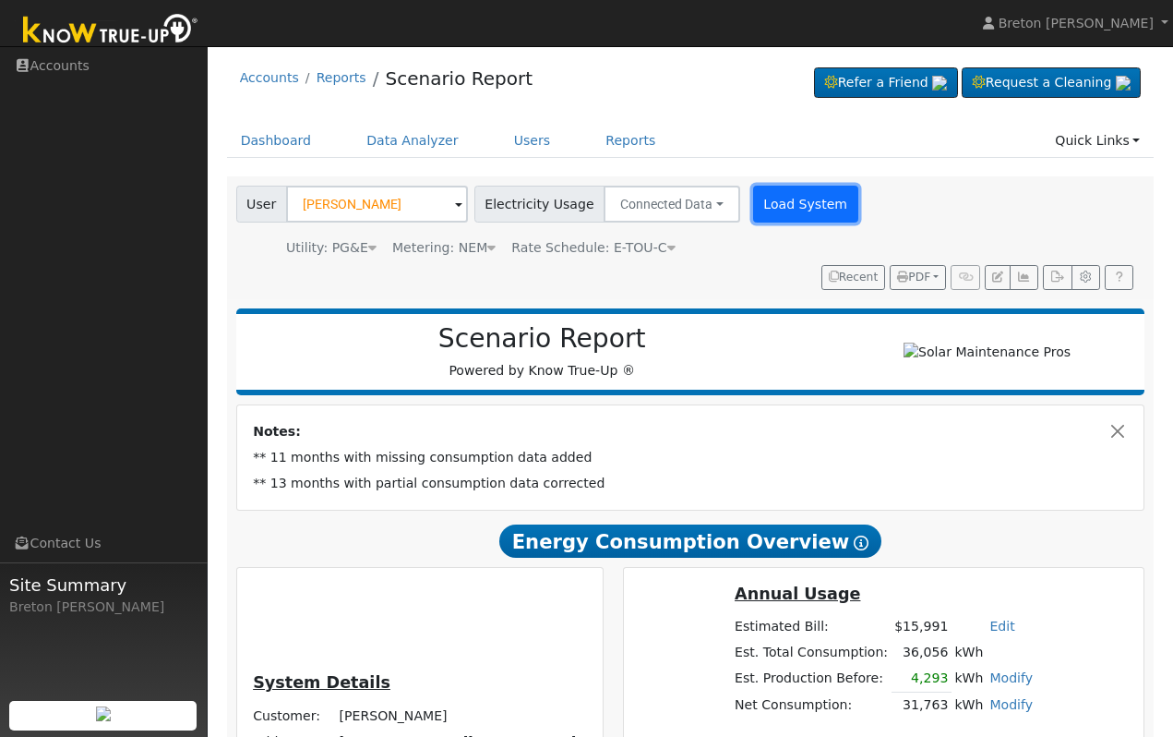
click at [763, 191] on button "Load System" at bounding box center [805, 204] width 105 height 37
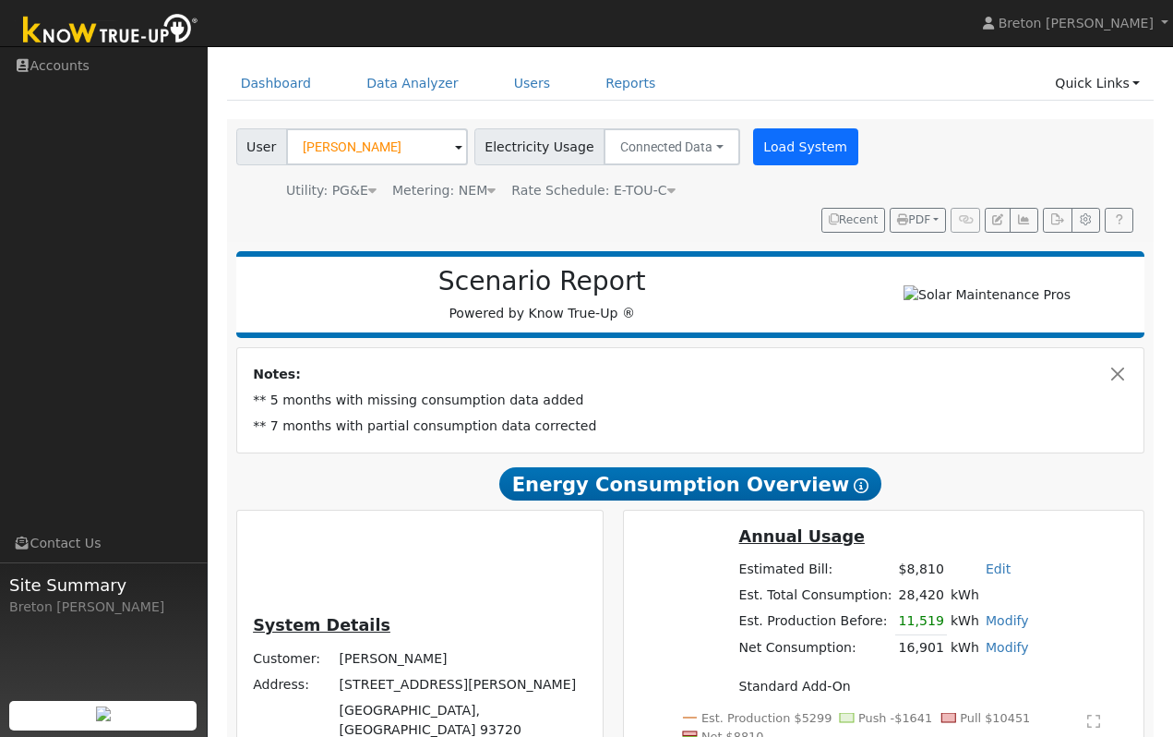
scroll to position [36, 0]
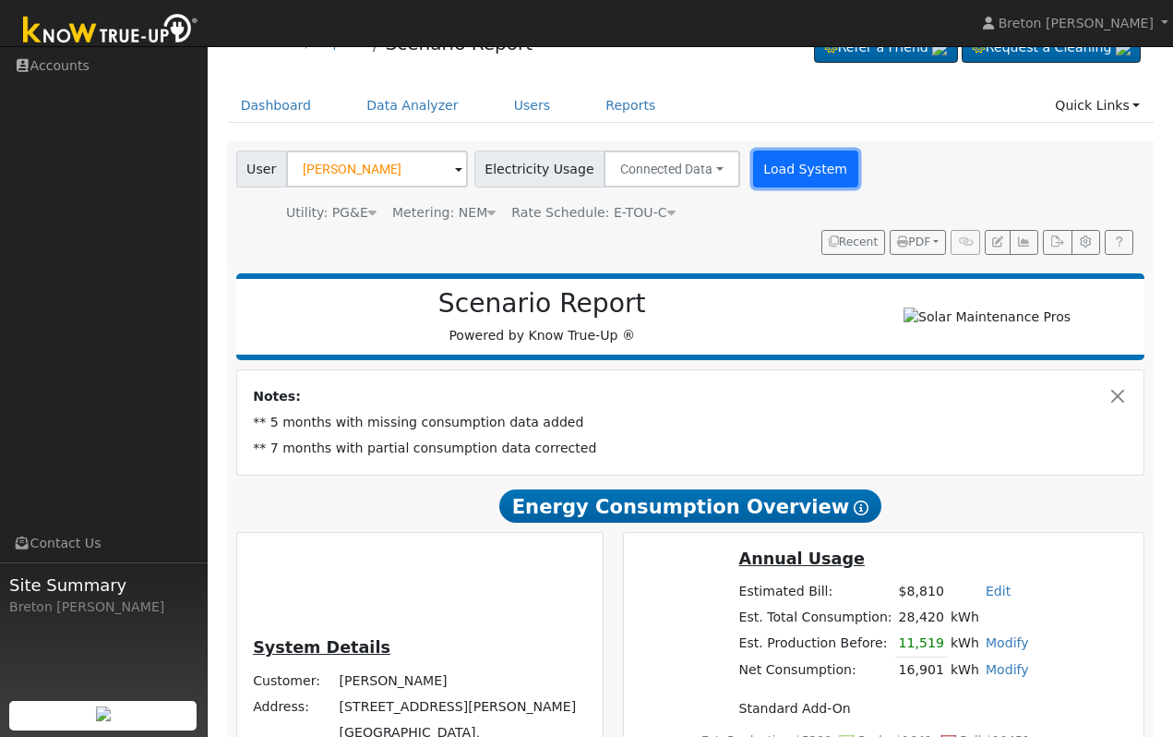
click at [775, 162] on button "Load System" at bounding box center [805, 168] width 105 height 37
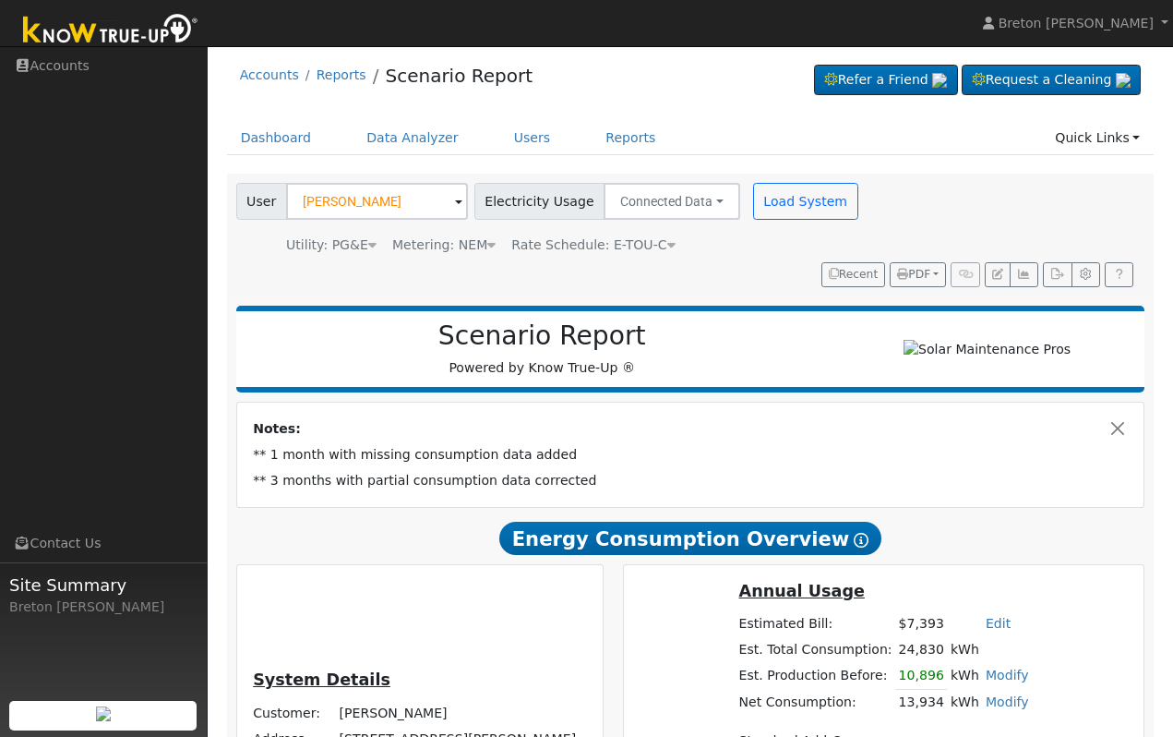
scroll to position [0, 0]
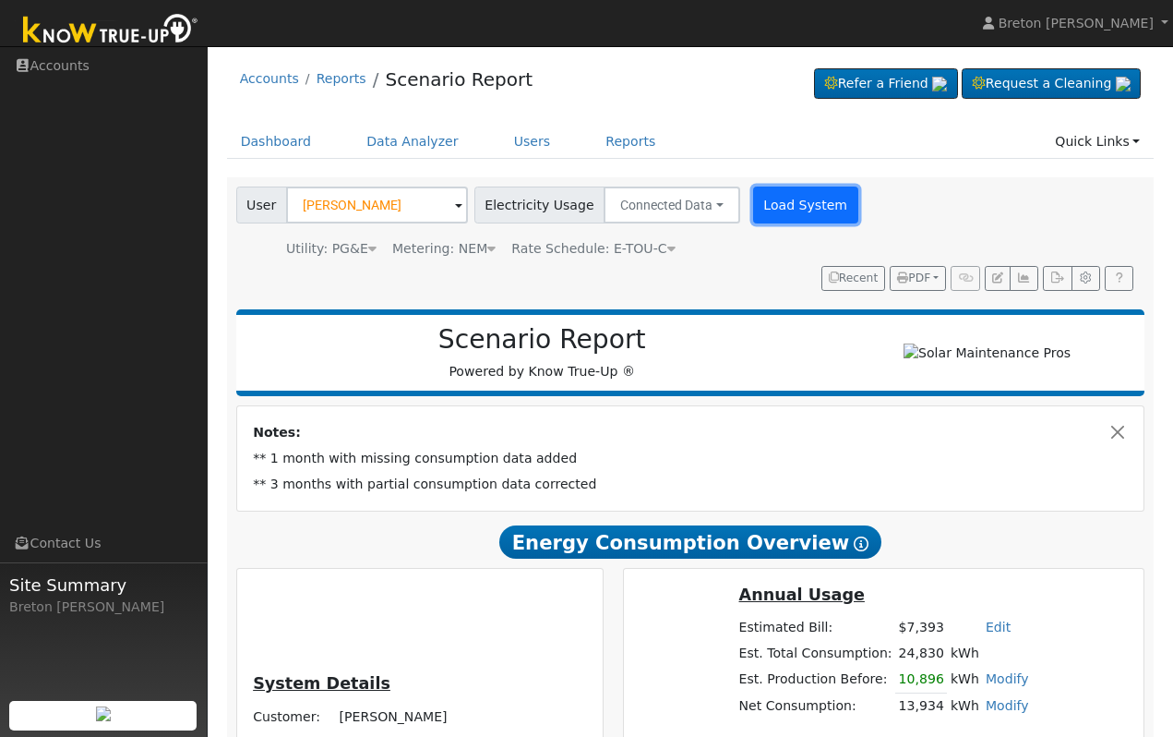
click at [794, 206] on button "Load System" at bounding box center [805, 204] width 105 height 37
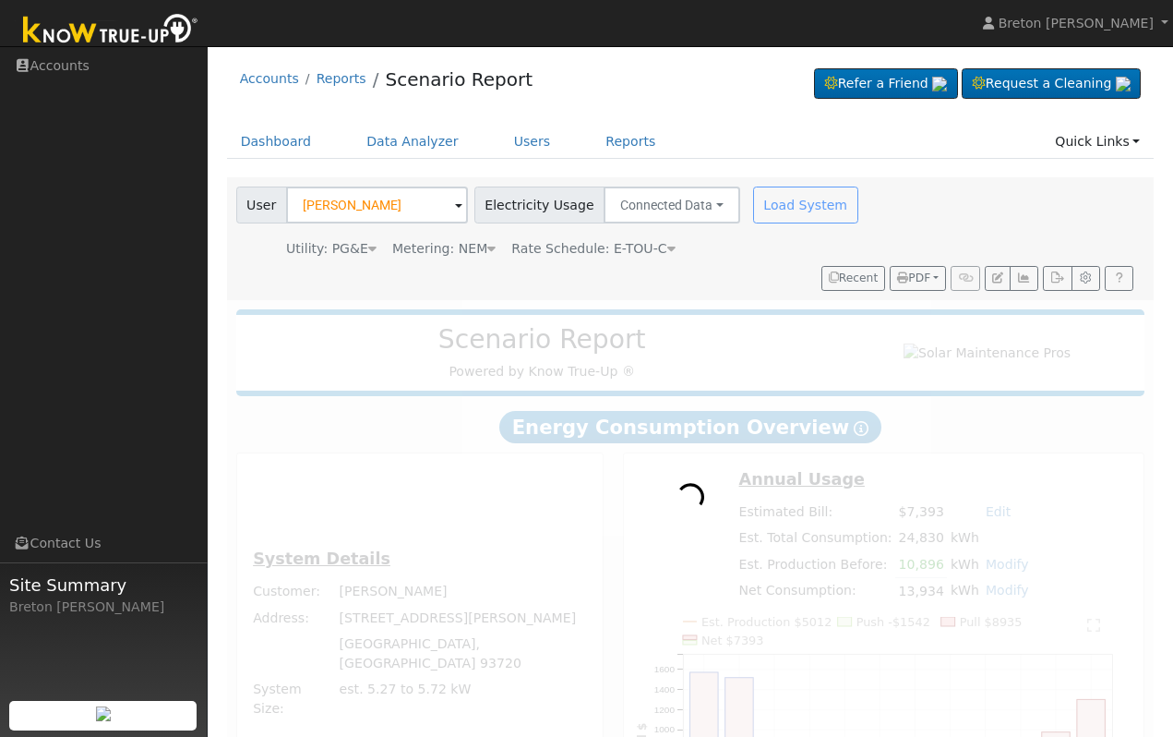
radio input "true"
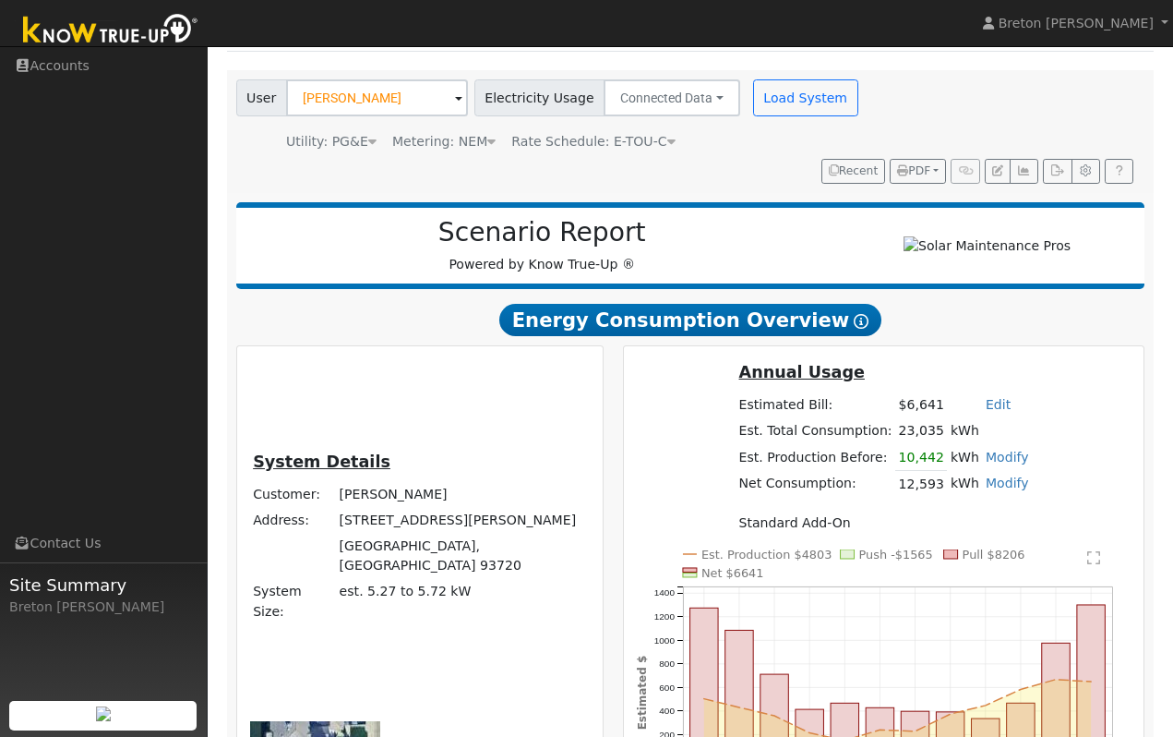
scroll to position [106, 0]
click at [1019, 167] on icon "button" at bounding box center [1024, 171] width 14 height 11
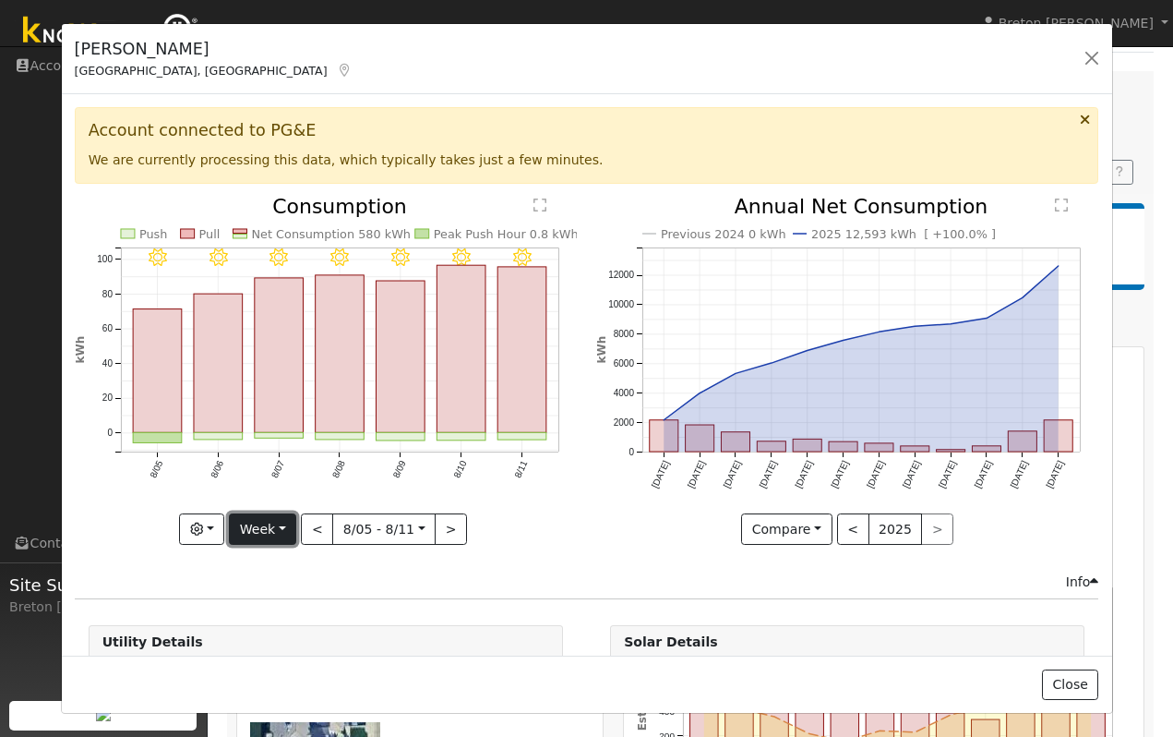
click at [280, 532] on button "Week" at bounding box center [262, 528] width 67 height 31
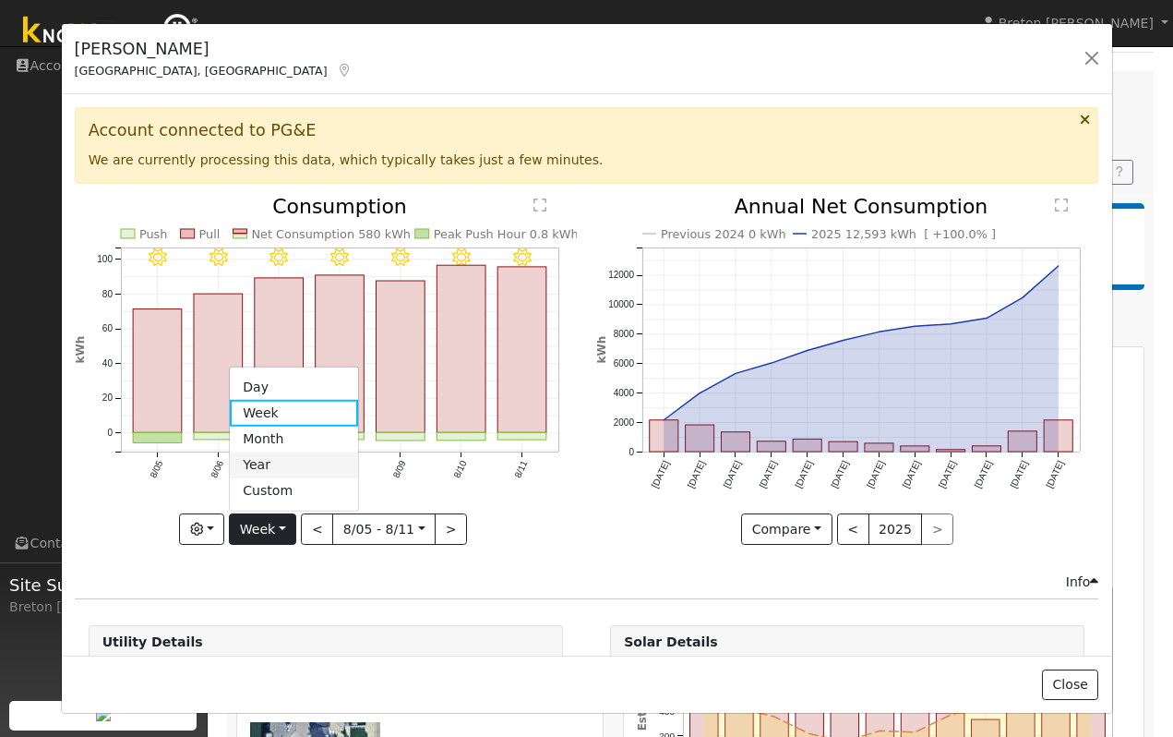
click at [278, 461] on link "Year" at bounding box center [294, 465] width 128 height 26
type input "[DATE]"
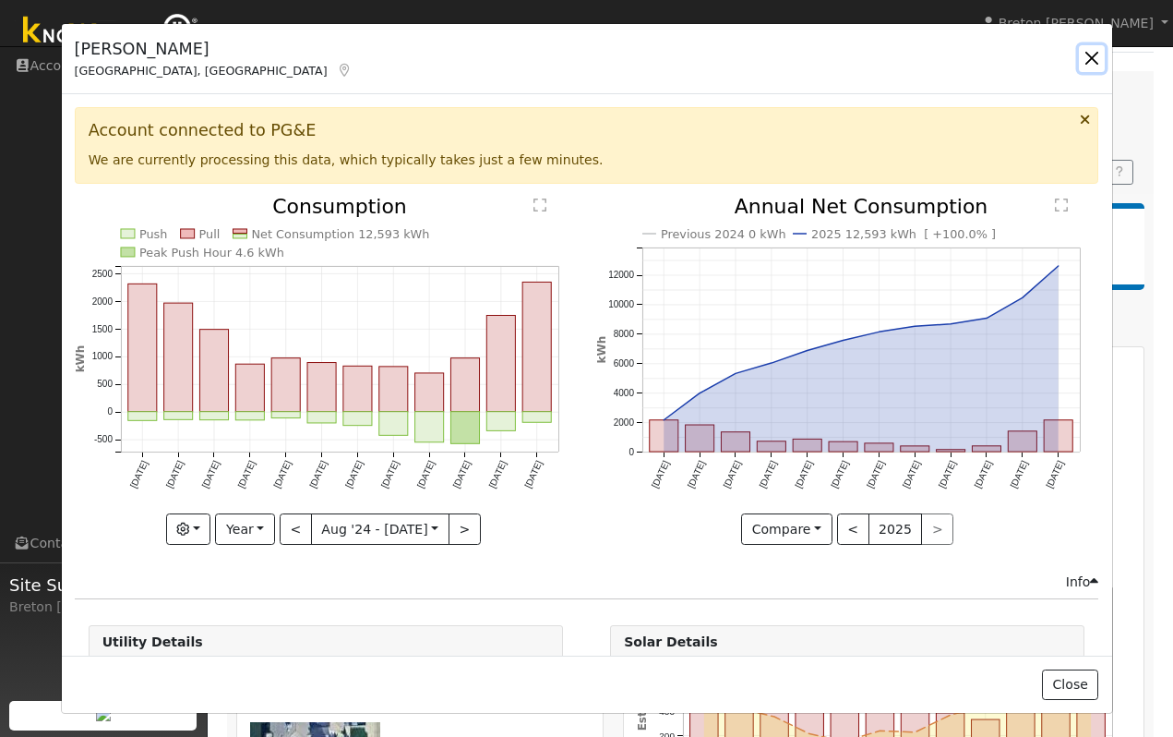
click at [1085, 64] on button "button" at bounding box center [1092, 58] width 26 height 26
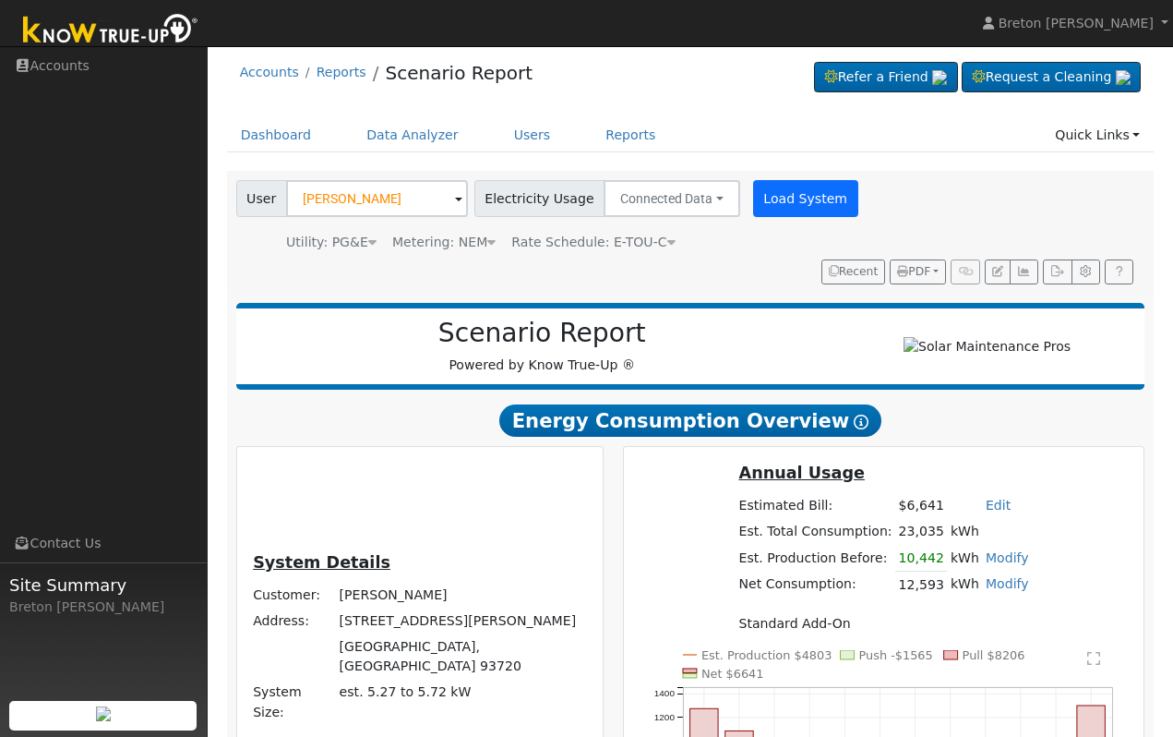
scroll to position [0, 0]
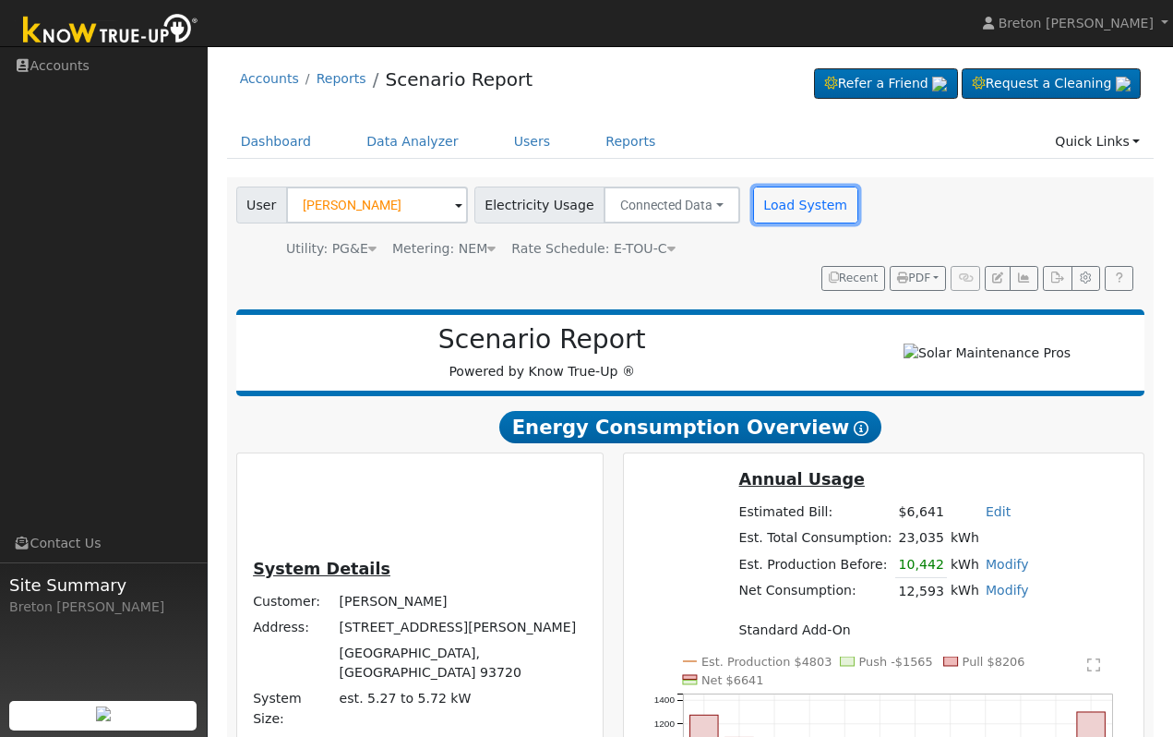
click at [787, 207] on button "Load System" at bounding box center [805, 204] width 105 height 37
click at [786, 210] on button "Load System" at bounding box center [805, 204] width 105 height 37
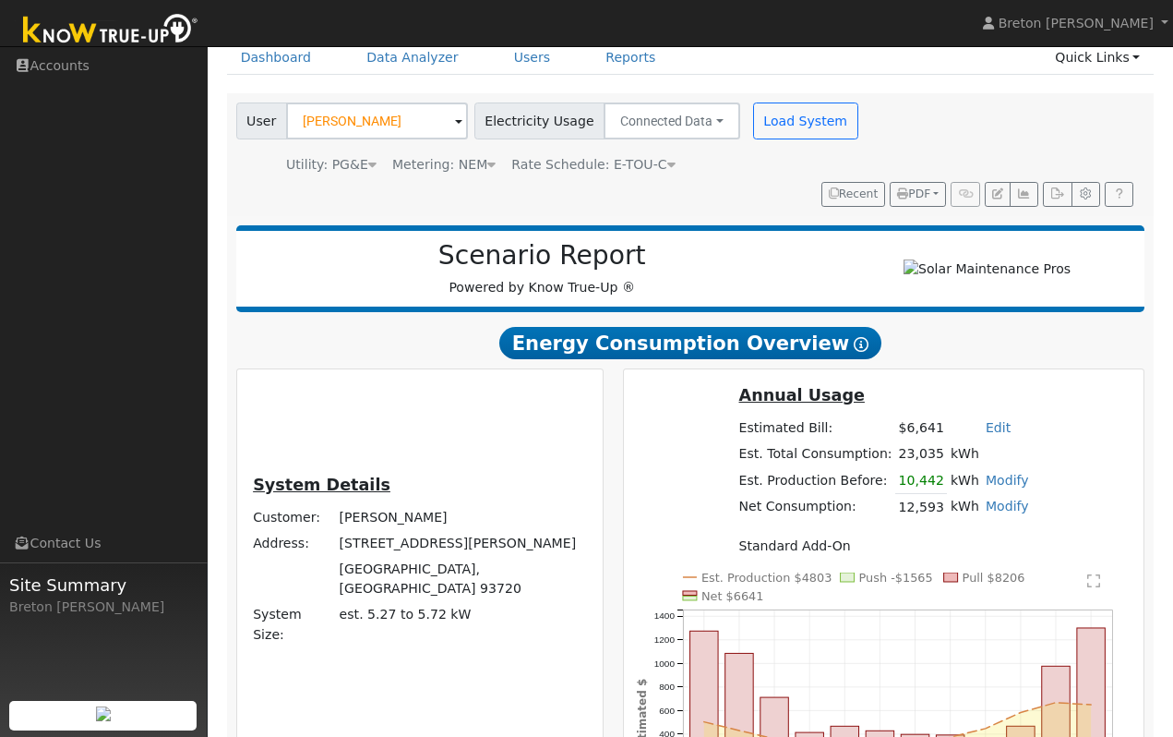
scroll to position [90, 0]
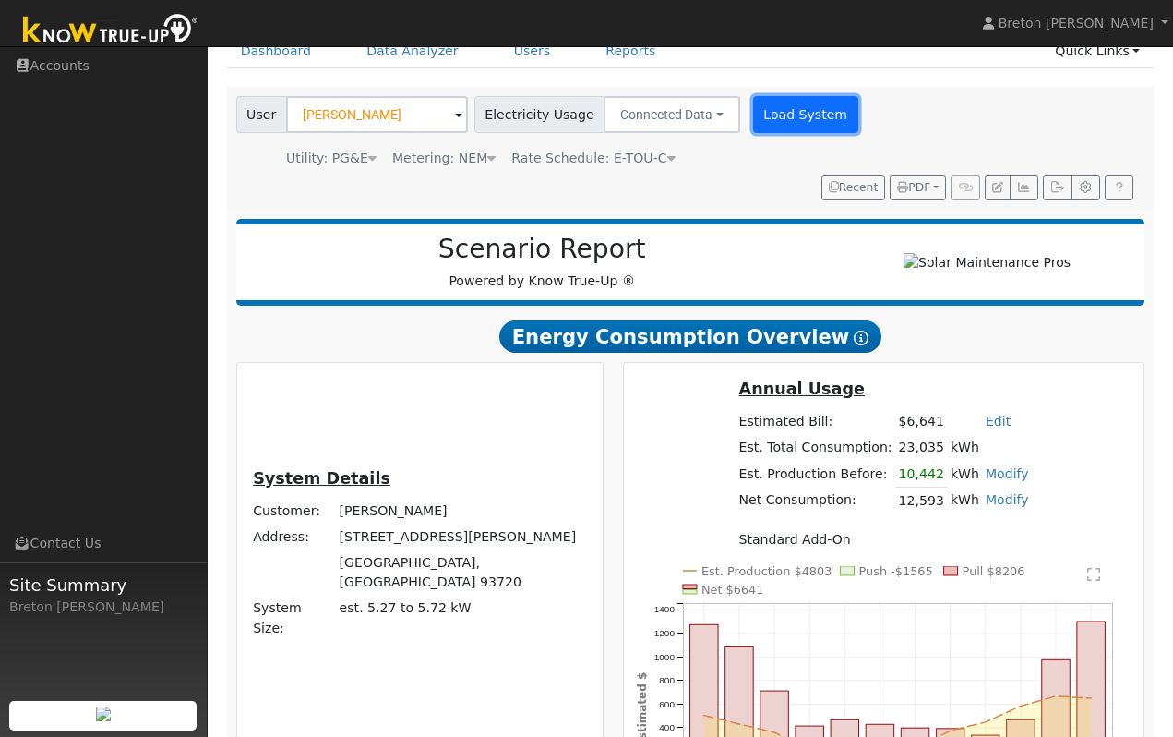
click at [781, 117] on button "Load System" at bounding box center [805, 114] width 105 height 37
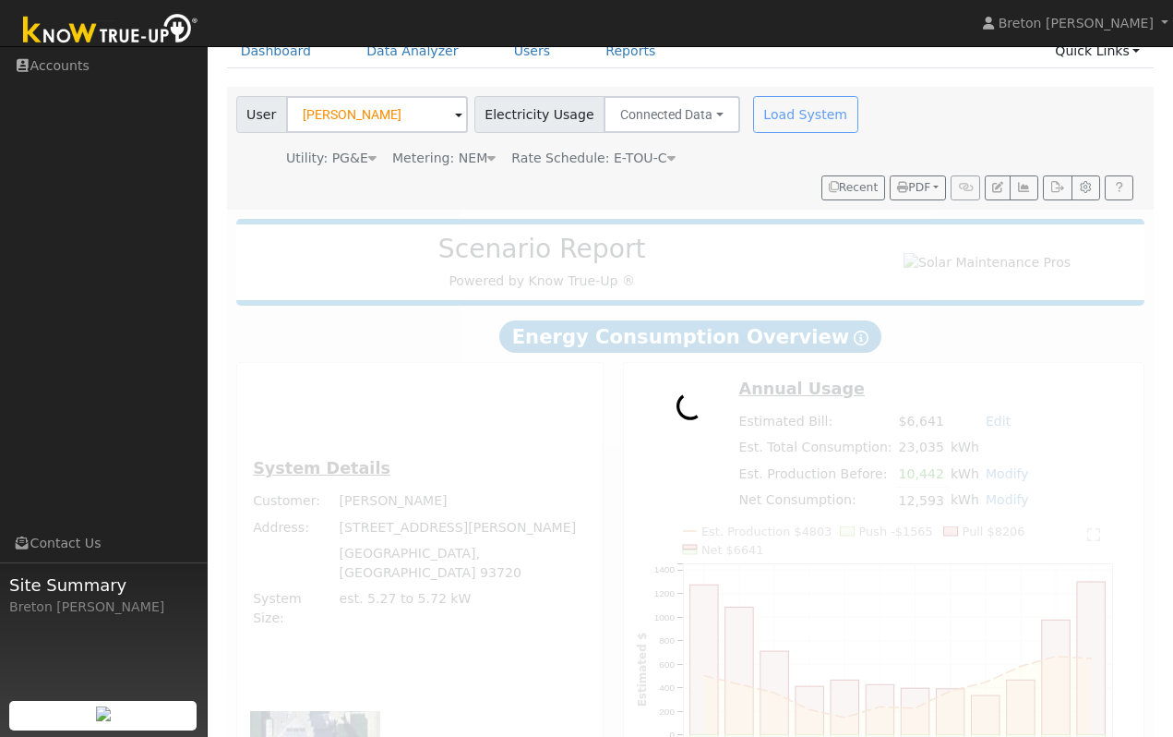
radio input "true"
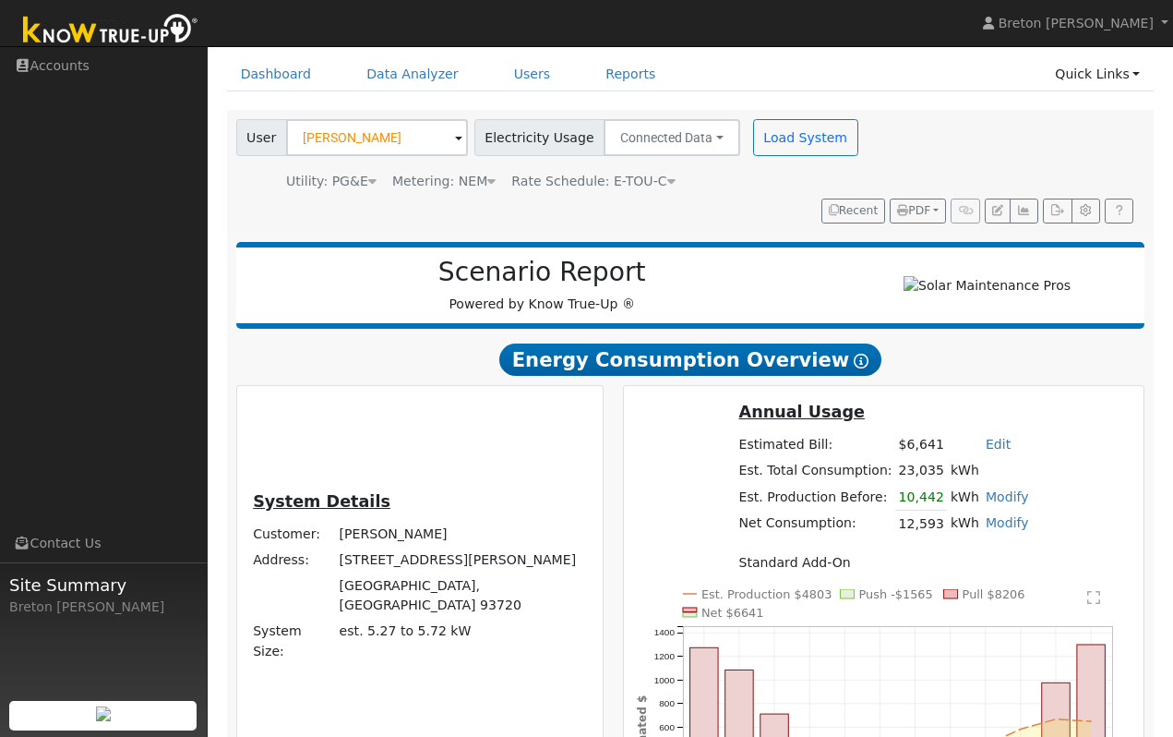
scroll to position [0, 0]
